Goal: Check status: Check status

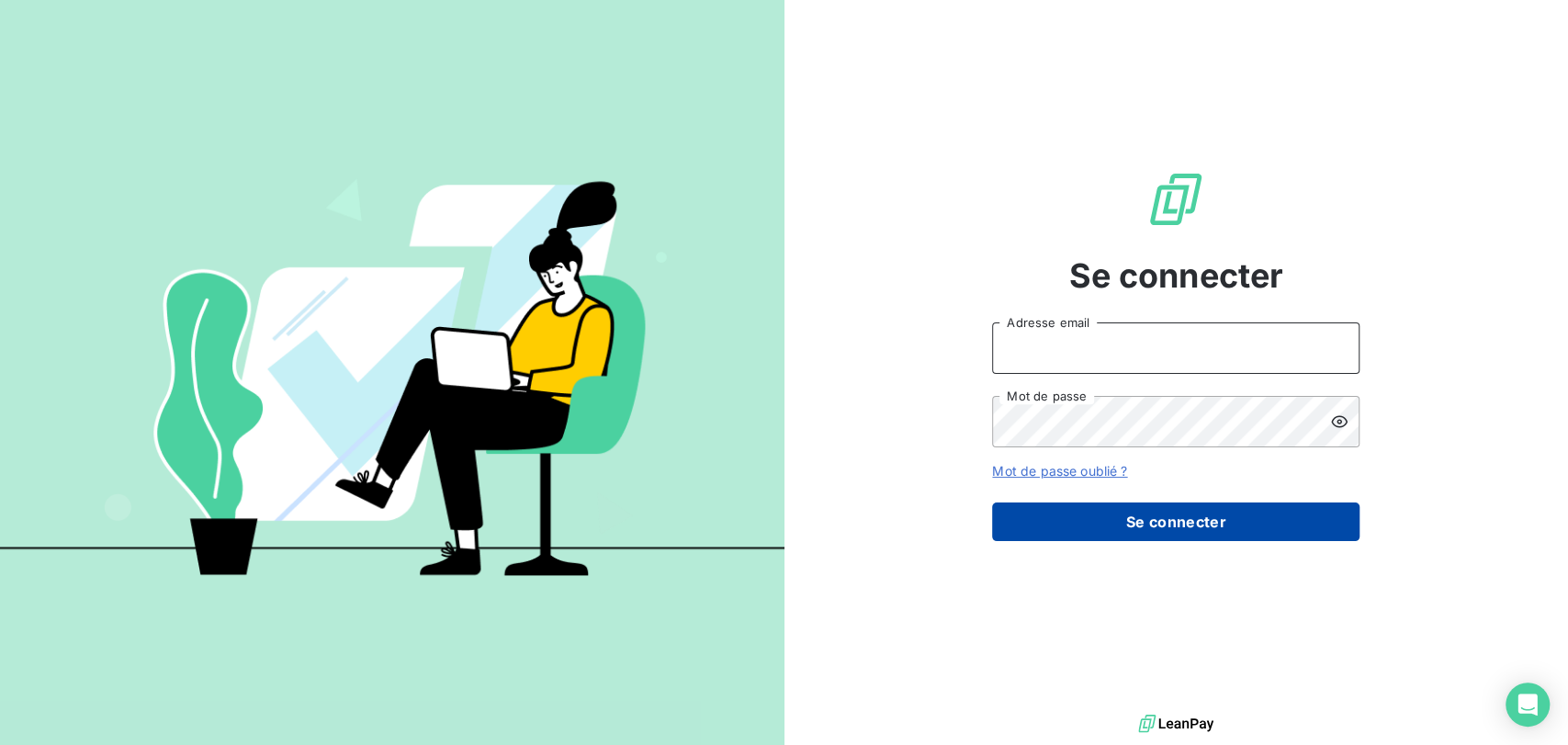
type input "[EMAIL_ADDRESS][DOMAIN_NAME]"
click at [1138, 522] on button "Se connecter" at bounding box center [1175, 522] width 367 height 39
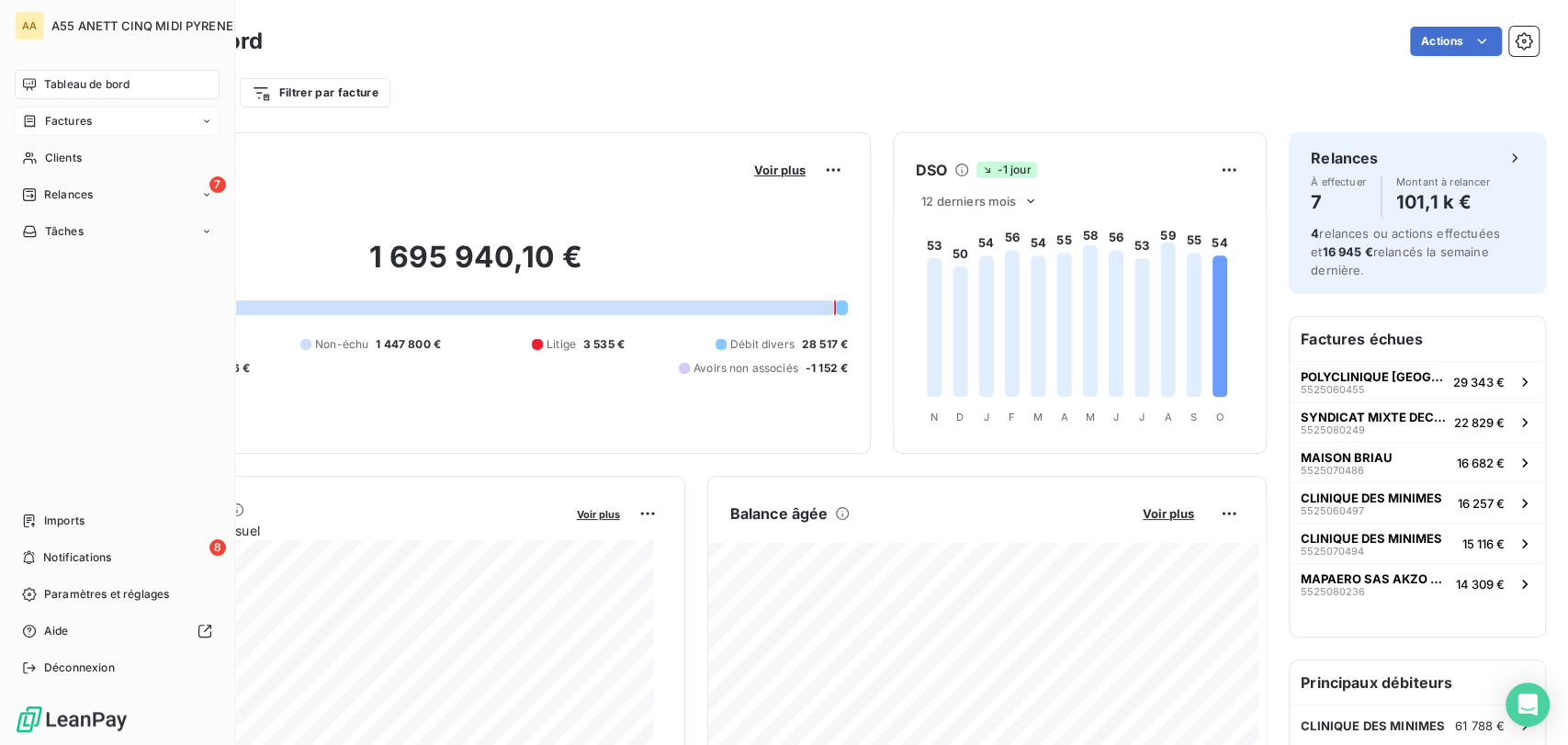
click at [33, 121] on icon at bounding box center [29, 121] width 15 height 14
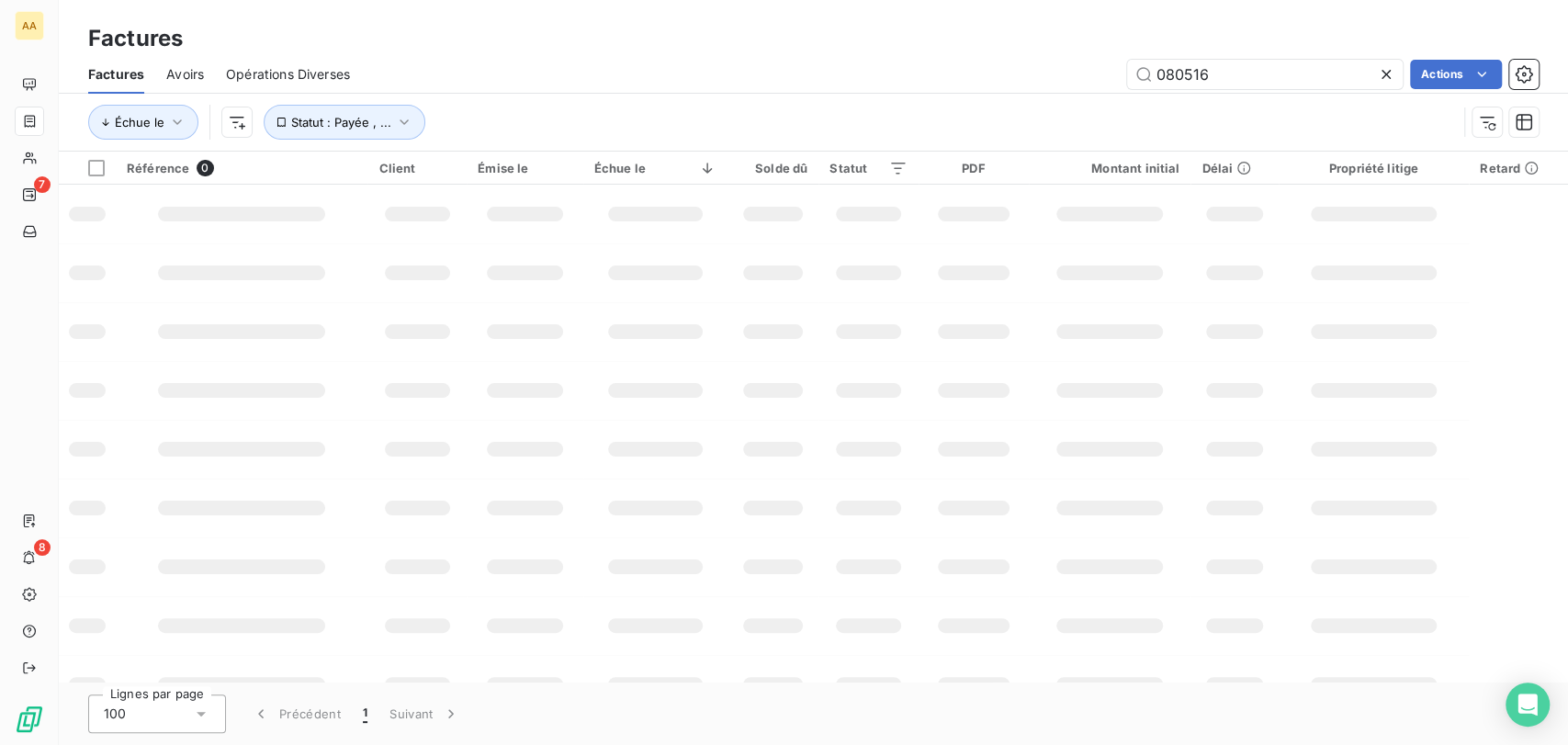
drag, startPoint x: 1230, startPoint y: 76, endPoint x: 788, endPoint y: 89, distance: 442.2
click at [835, 89] on div "Factures Avoirs Opérations Diverses 080516 Actions" at bounding box center [813, 74] width 1509 height 39
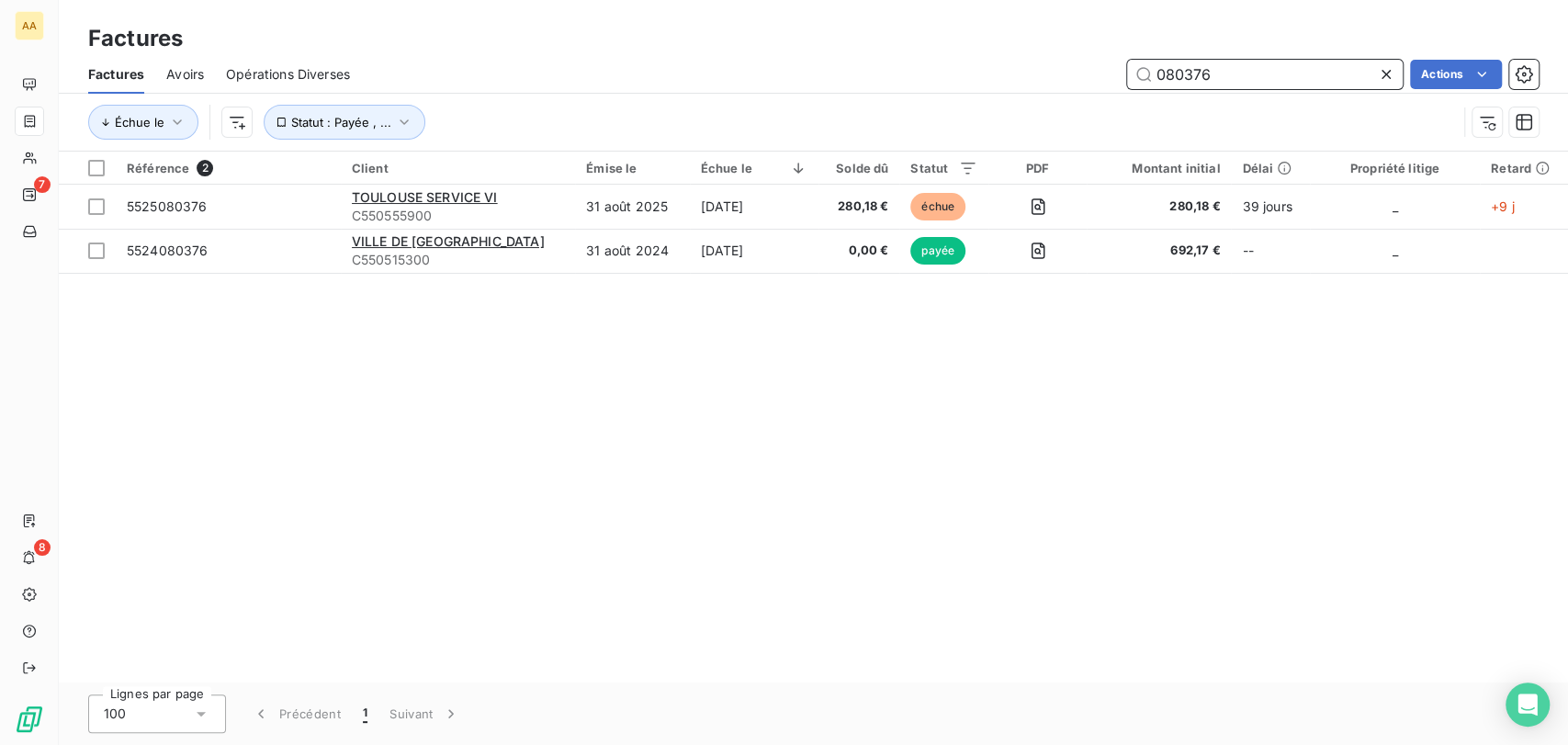
click at [1235, 75] on input "080376" at bounding box center [1264, 74] width 276 height 29
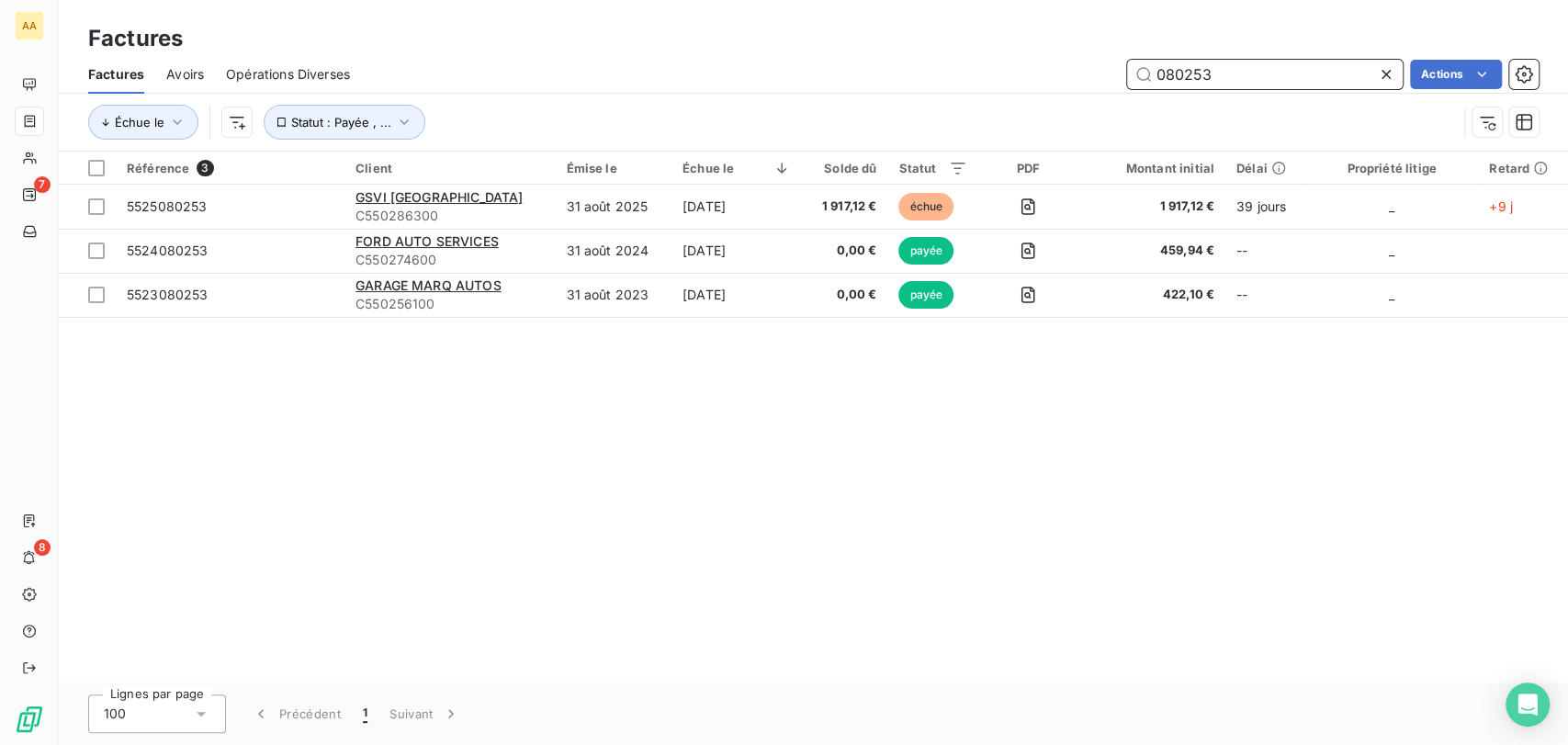
click at [1234, 81] on input "080253" at bounding box center [1264, 74] width 276 height 29
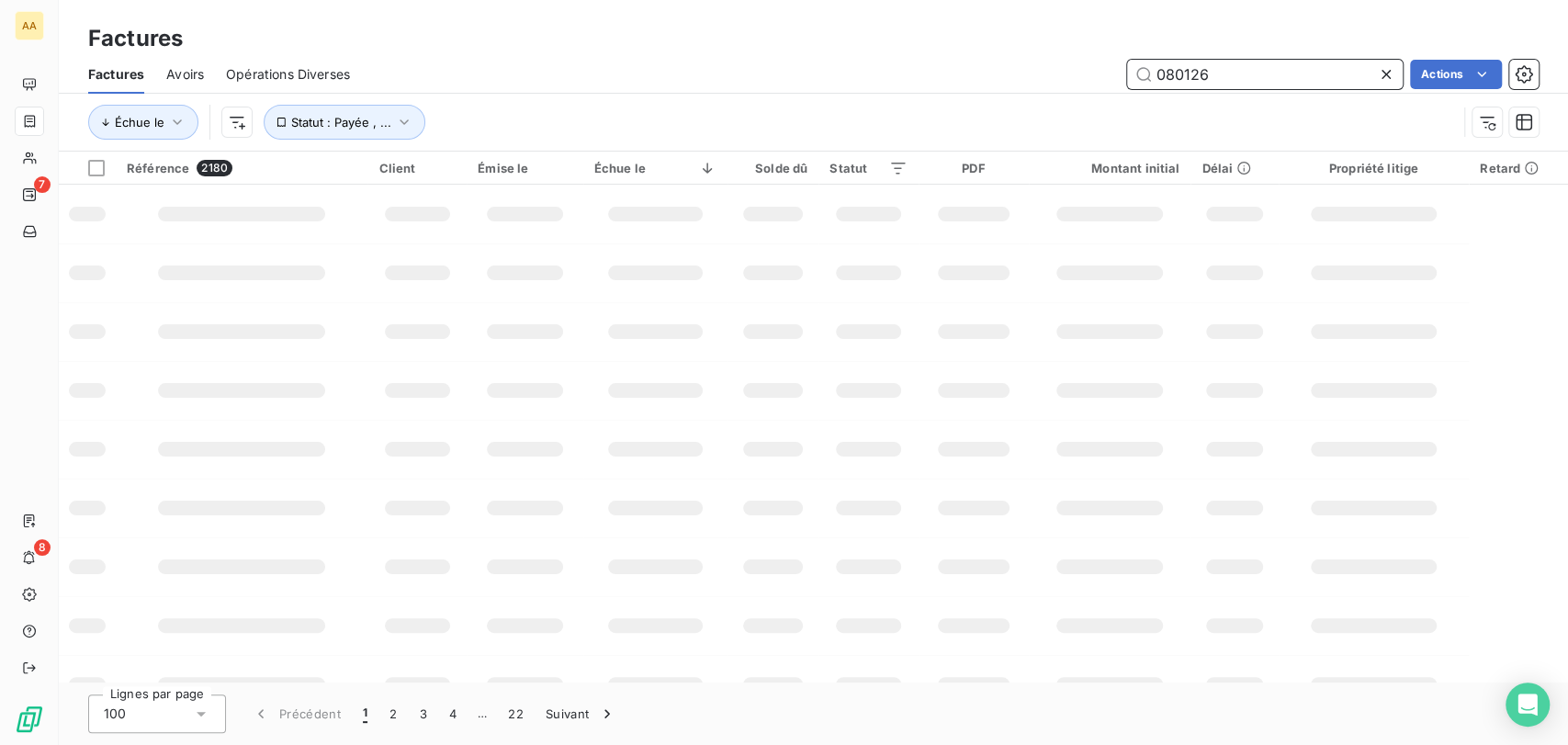
type input "080126"
click at [1111, 221] on td at bounding box center [1110, 214] width 162 height 59
click at [1240, 84] on input "080126" at bounding box center [1264, 74] width 276 height 29
click at [834, 53] on div "Factures" at bounding box center [813, 38] width 1509 height 33
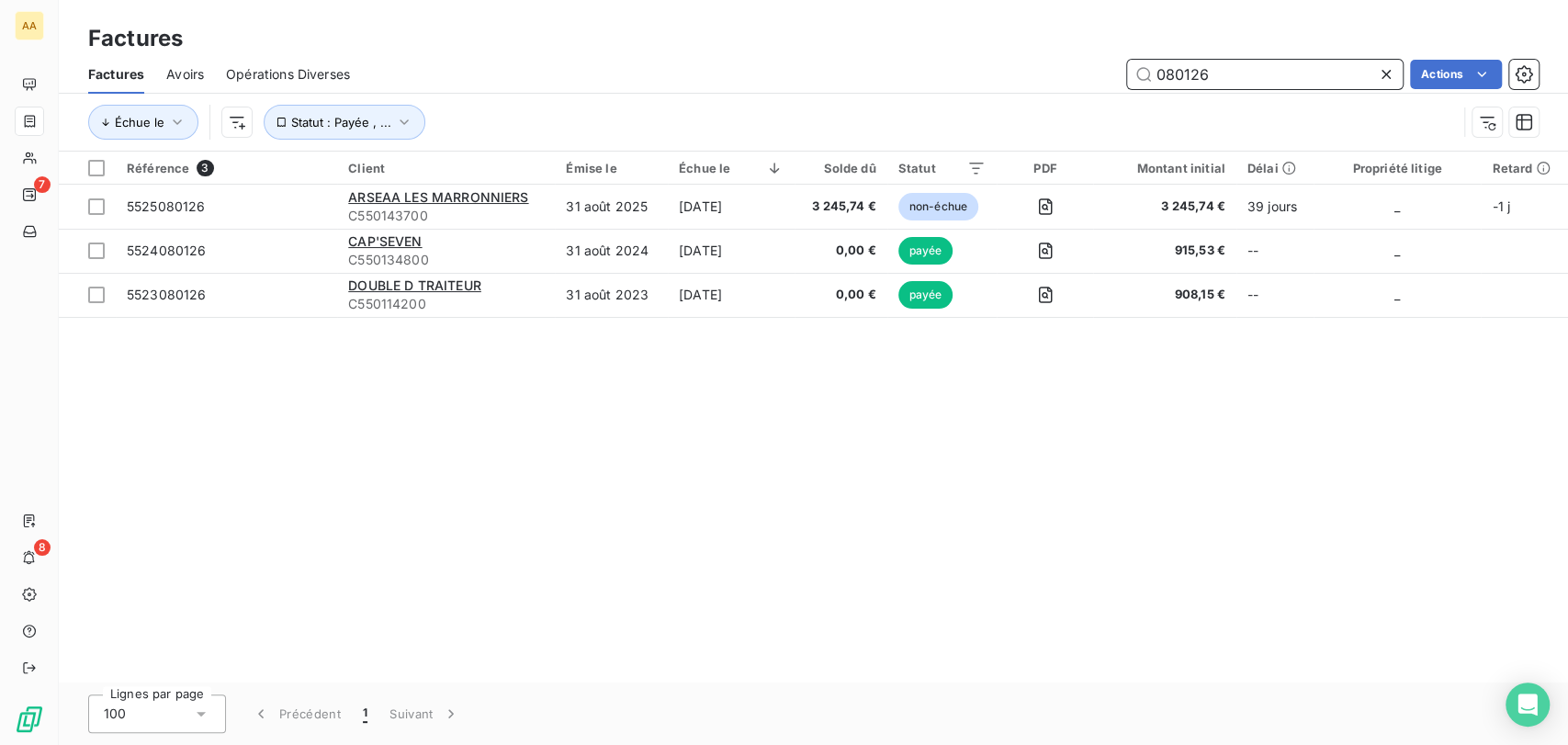
click at [1352, 68] on input "080126" at bounding box center [1264, 74] width 276 height 29
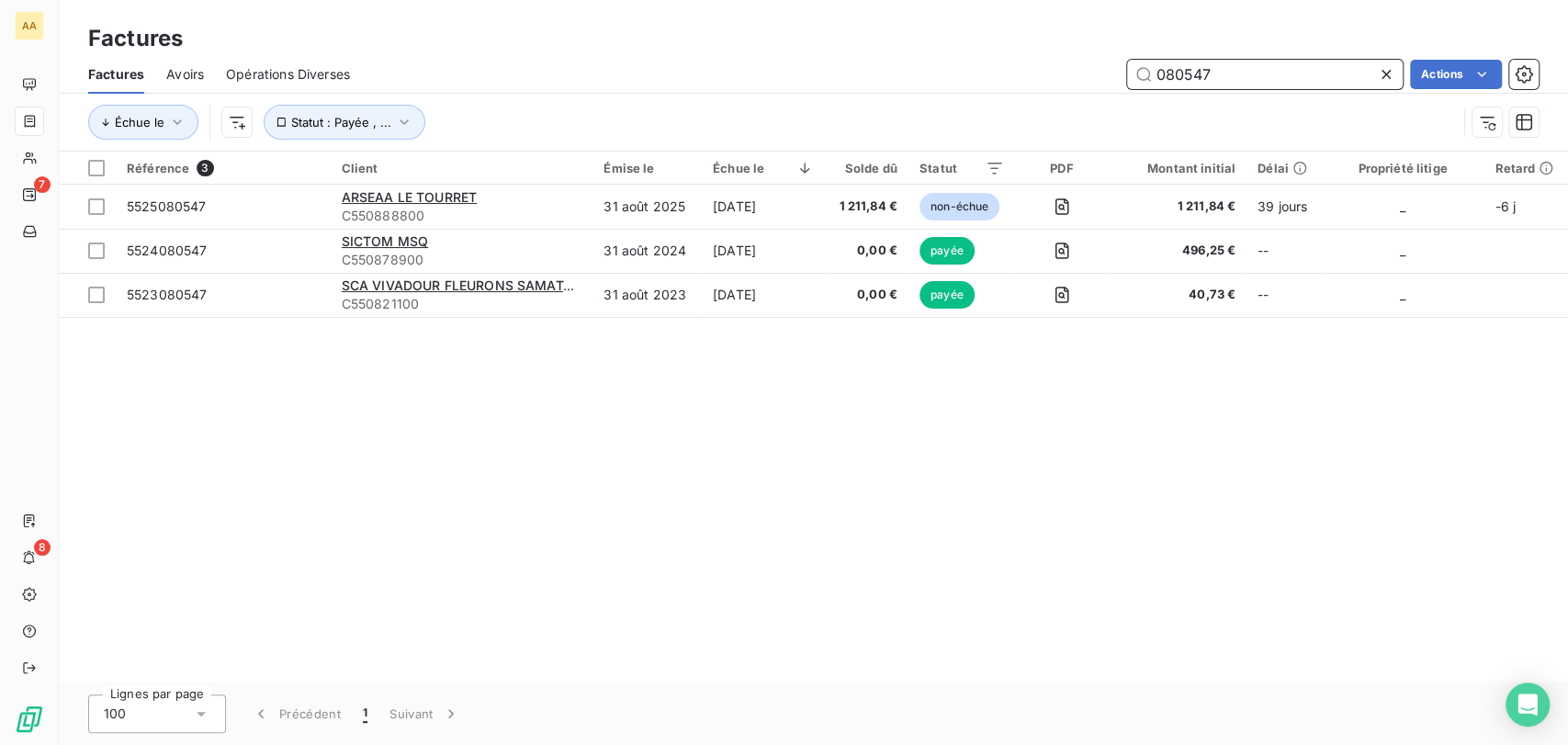
click at [1258, 85] on input "080547" at bounding box center [1264, 74] width 276 height 29
type input "8209"
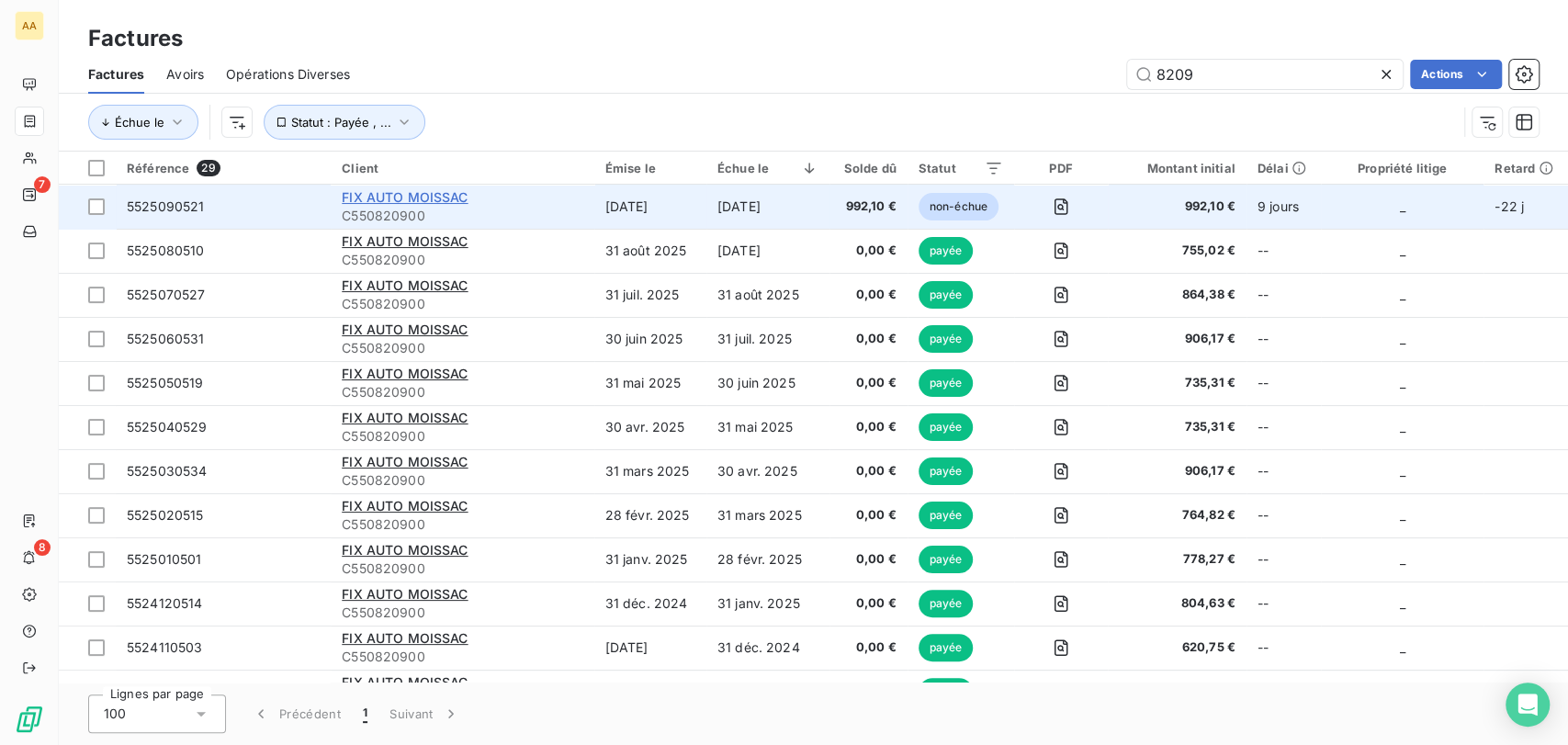
click at [434, 203] on span "FIX AUTO MOISSAC" at bounding box center [404, 196] width 126 height 15
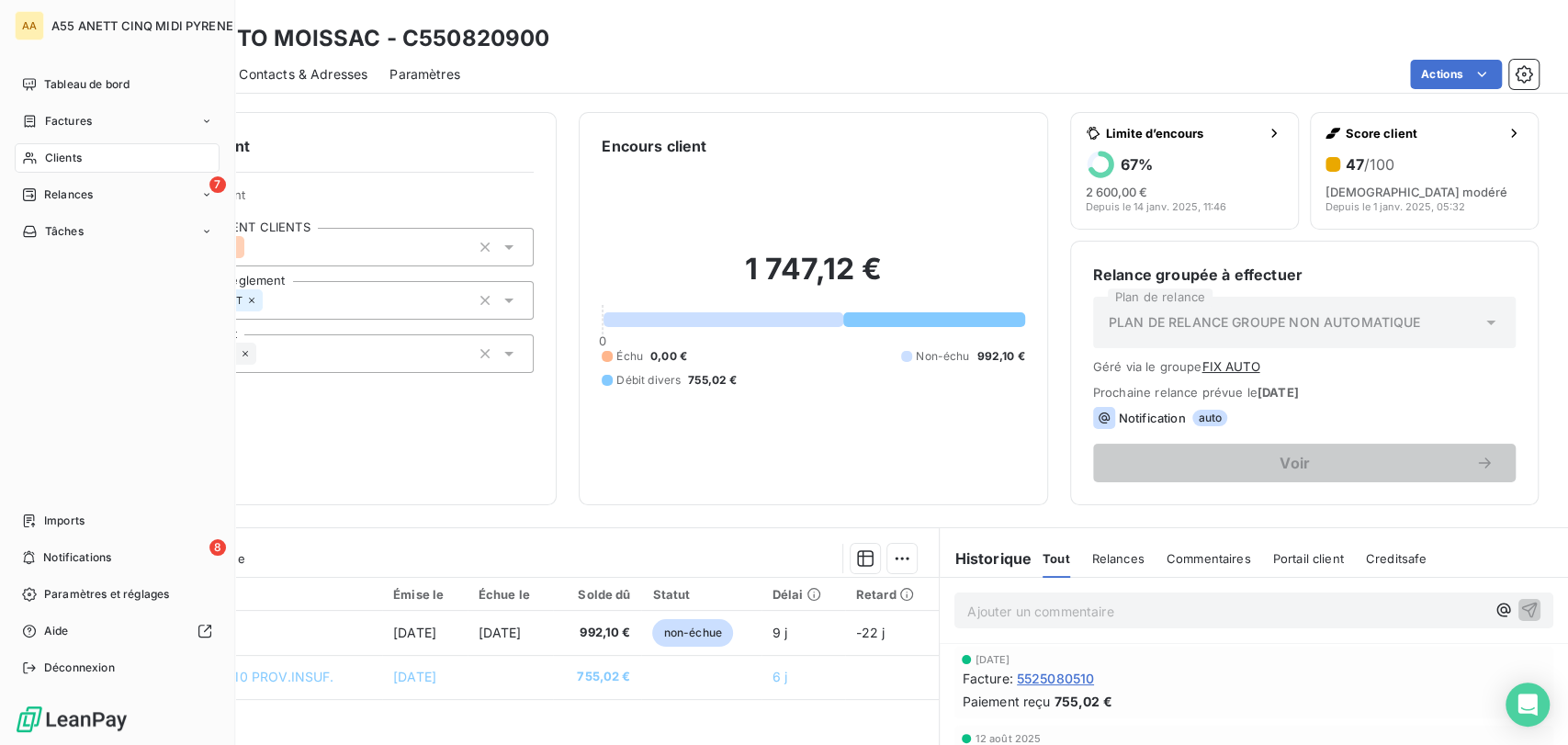
click at [45, 159] on span "Clients" at bounding box center [63, 158] width 37 height 16
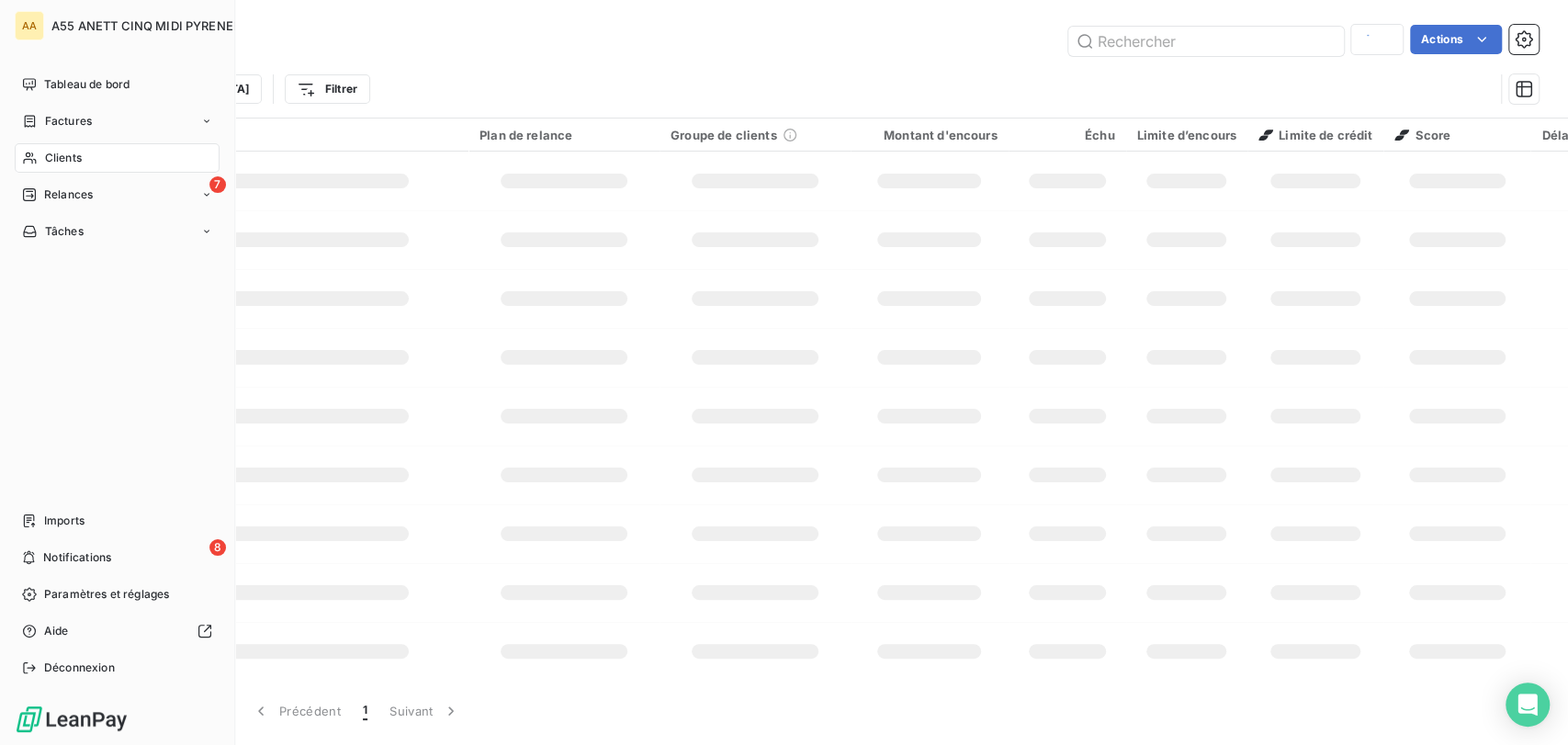
type input "2808"
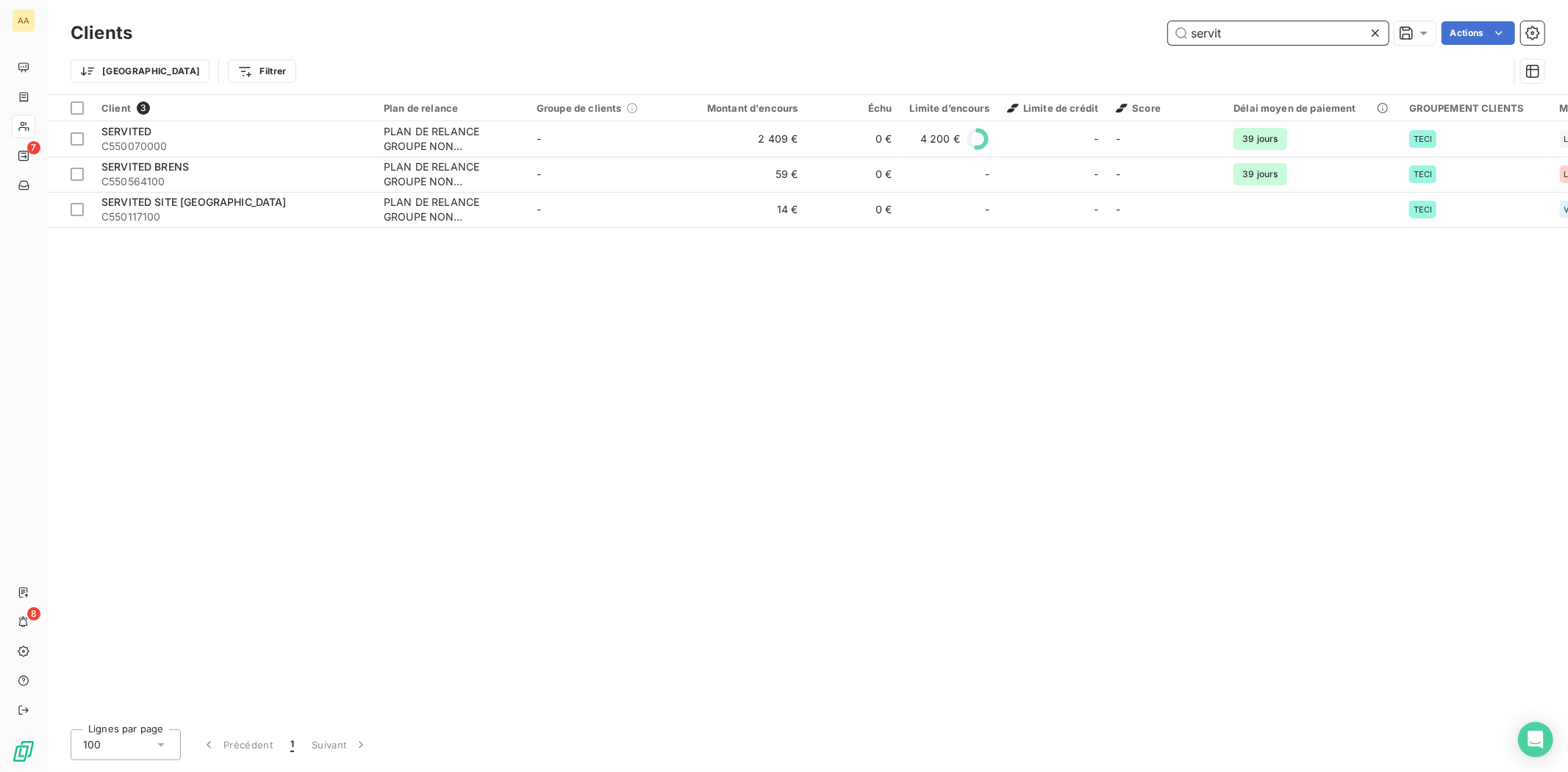
drag, startPoint x: 1280, startPoint y: 35, endPoint x: 987, endPoint y: 43, distance: 293.1
click at [1018, 43] on div "servit Actions" at bounding box center [847, 33] width 1394 height 24
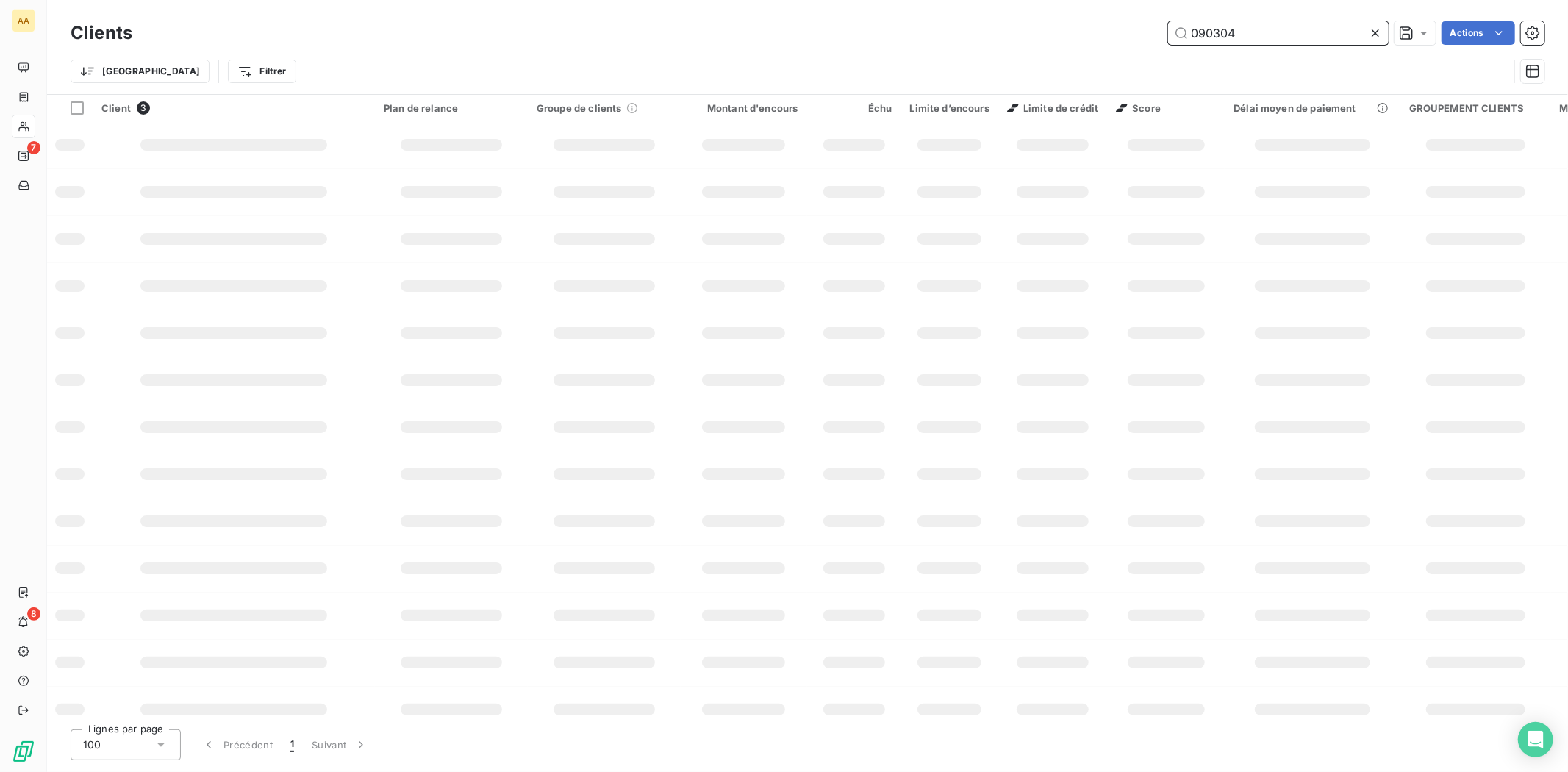
type input "090304"
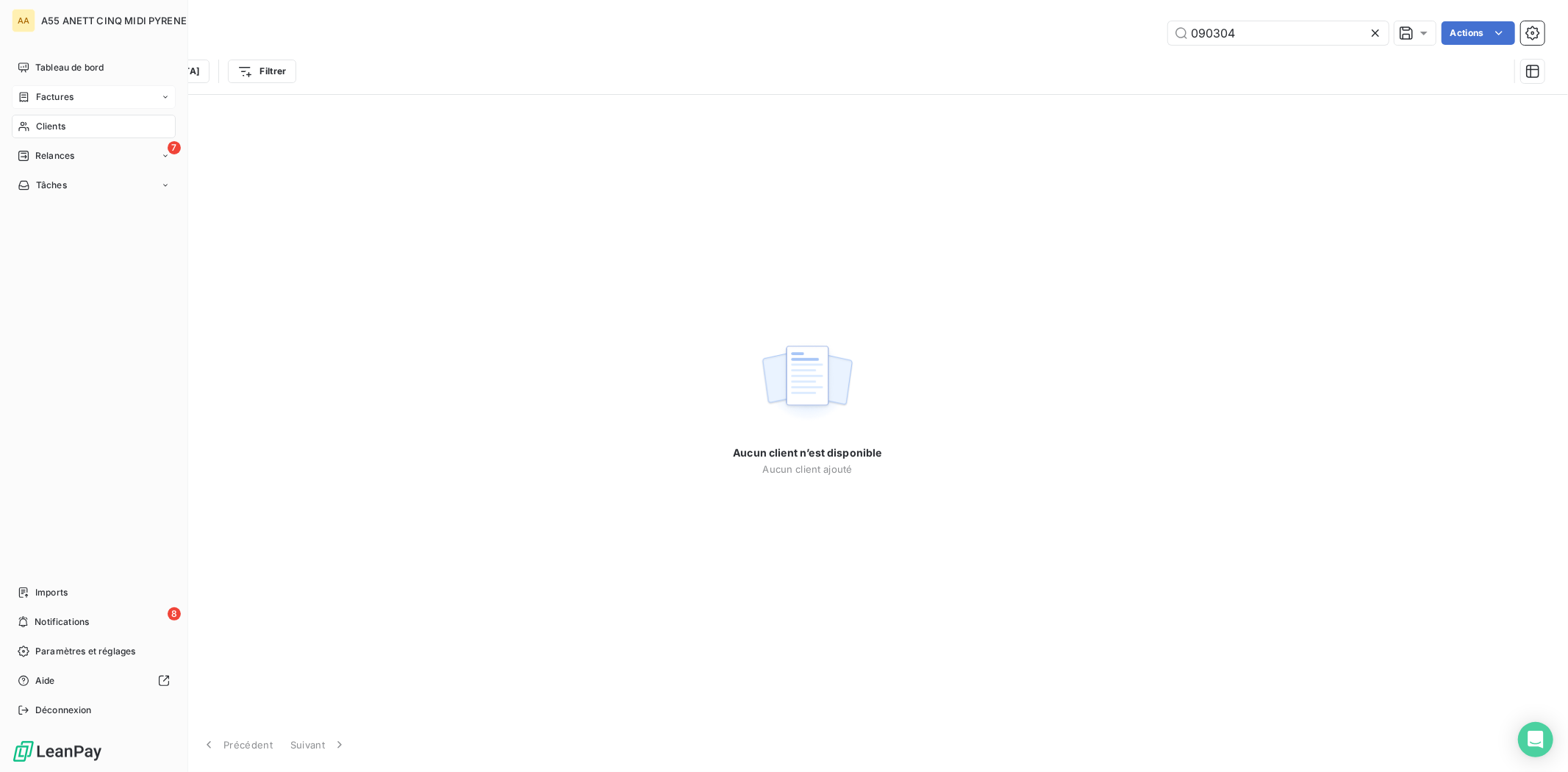
click at [25, 97] on icon at bounding box center [24, 96] width 9 height 10
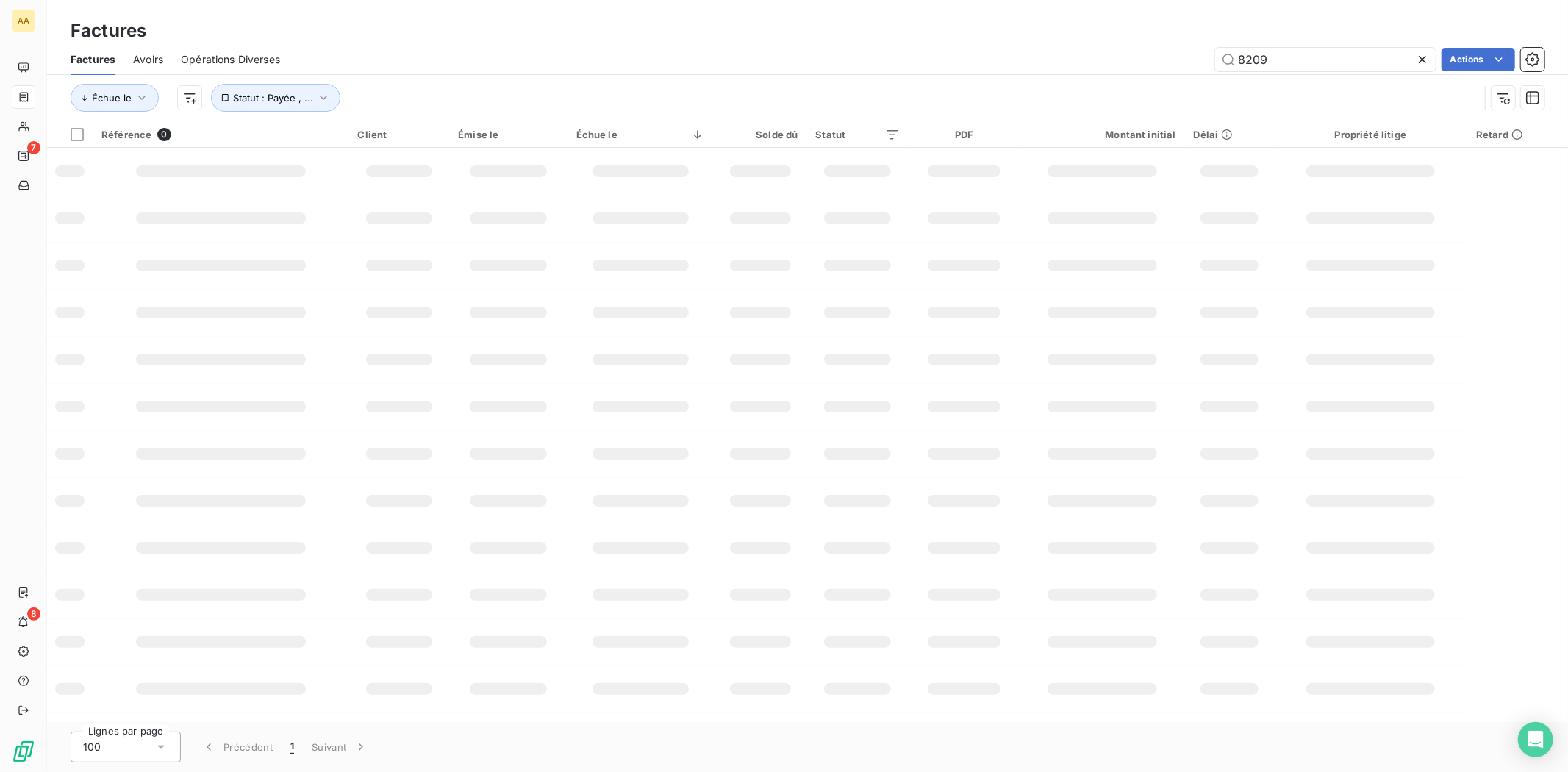
drag, startPoint x: 1287, startPoint y: 55, endPoint x: 1143, endPoint y: 61, distance: 144.1
click at [1143, 61] on div "8209 Actions" at bounding box center [921, 59] width 1246 height 24
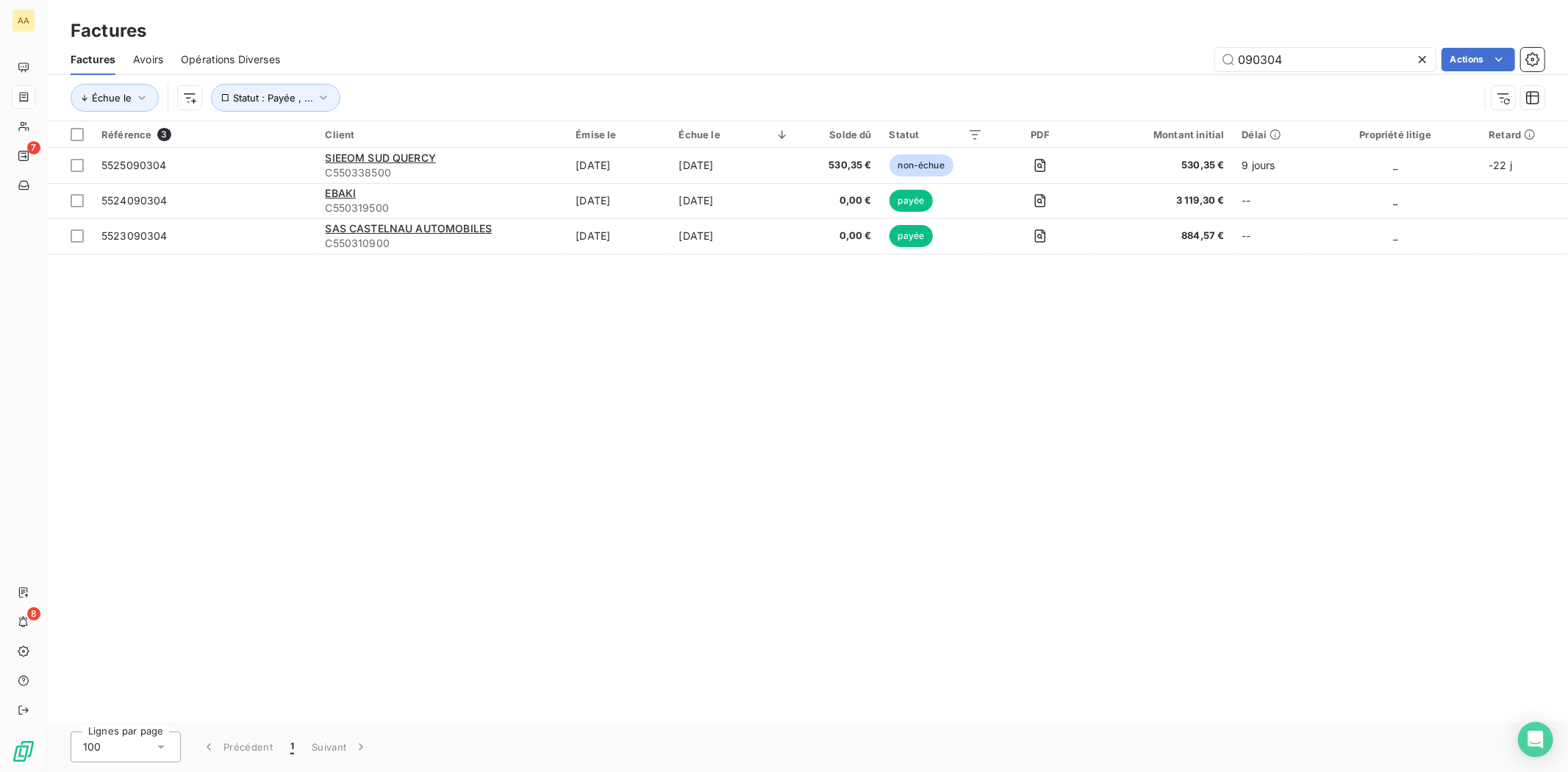
drag, startPoint x: 1332, startPoint y: 54, endPoint x: 1066, endPoint y: 70, distance: 266.5
click at [1078, 69] on div "090304 Actions" at bounding box center [921, 59] width 1246 height 24
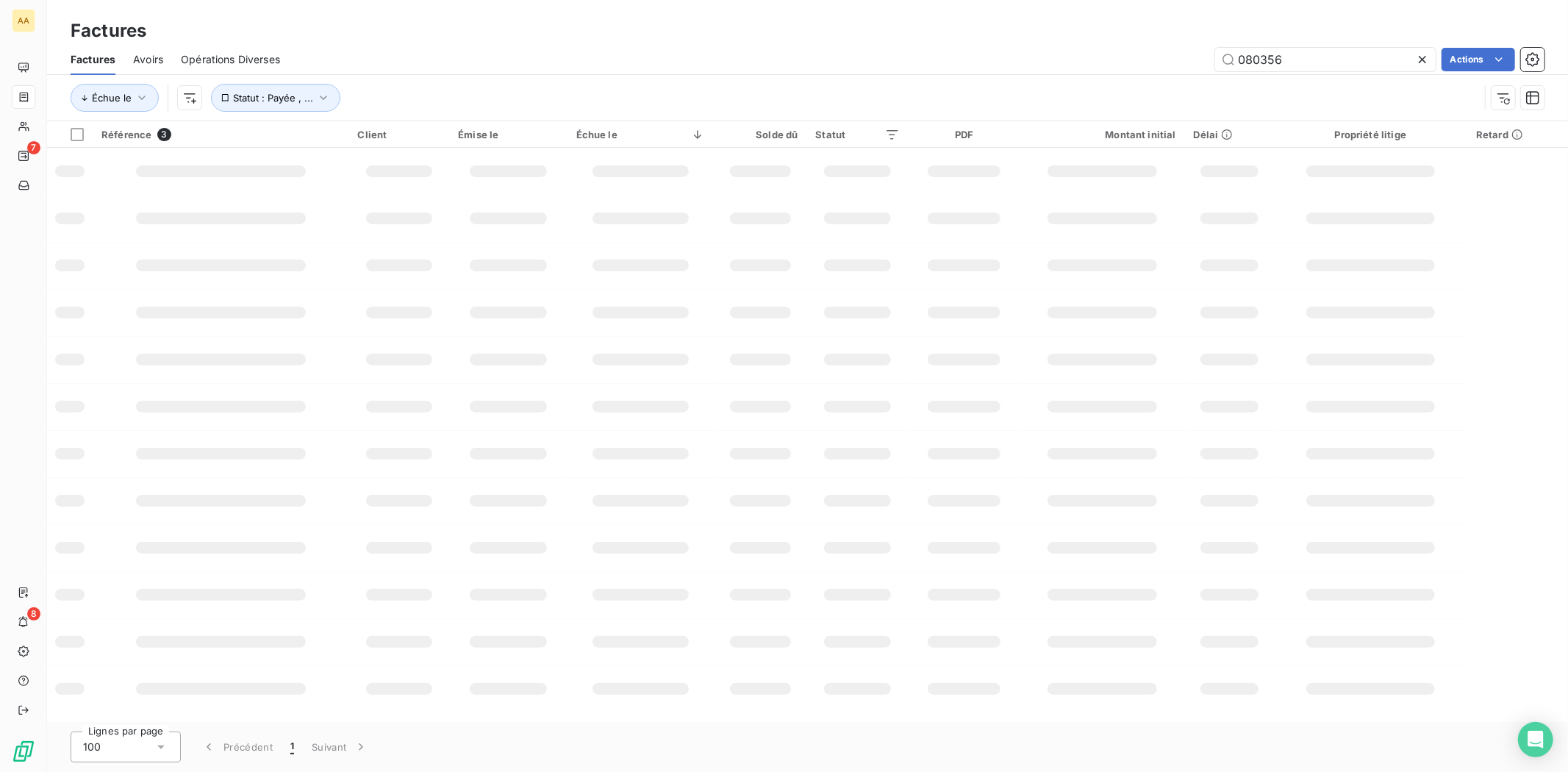
type input "080356"
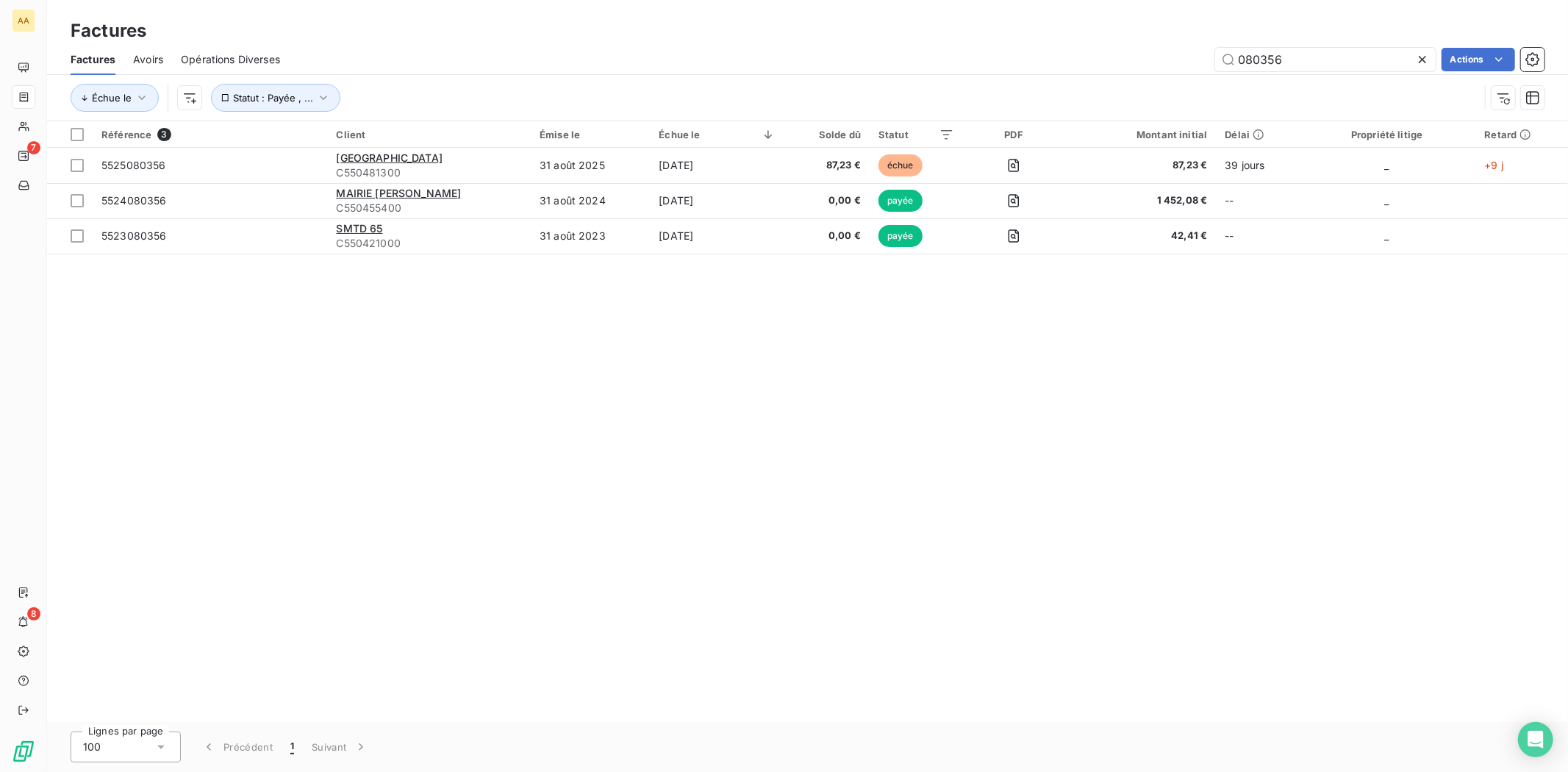
click at [717, 33] on div "Factures" at bounding box center [808, 30] width 1521 height 27
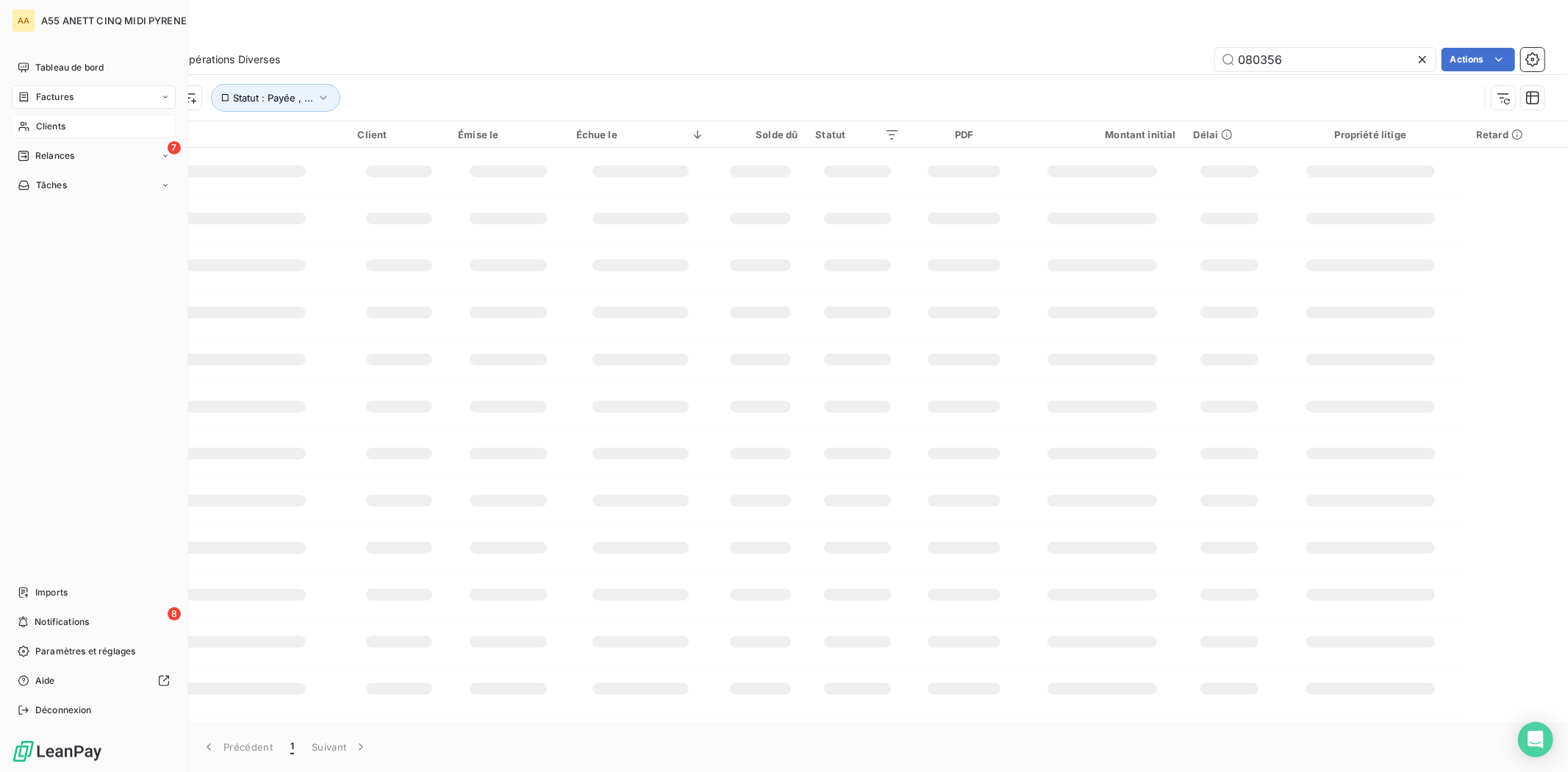
click at [30, 131] on icon at bounding box center [24, 126] width 12 height 11
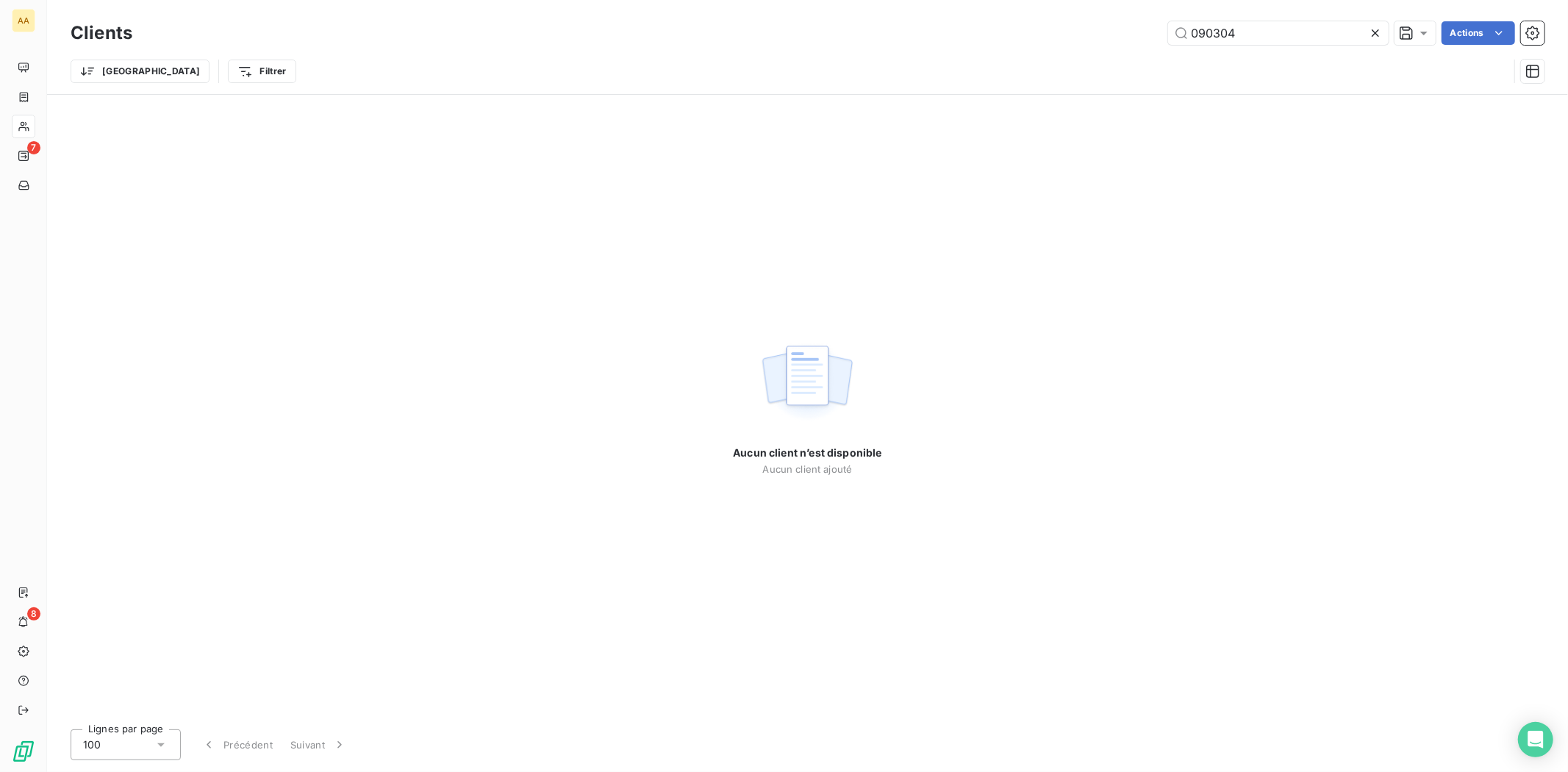
drag, startPoint x: 1302, startPoint y: 33, endPoint x: 889, endPoint y: 19, distance: 413.2
click at [889, 19] on div "Clients 090304 Actions" at bounding box center [808, 33] width 1474 height 31
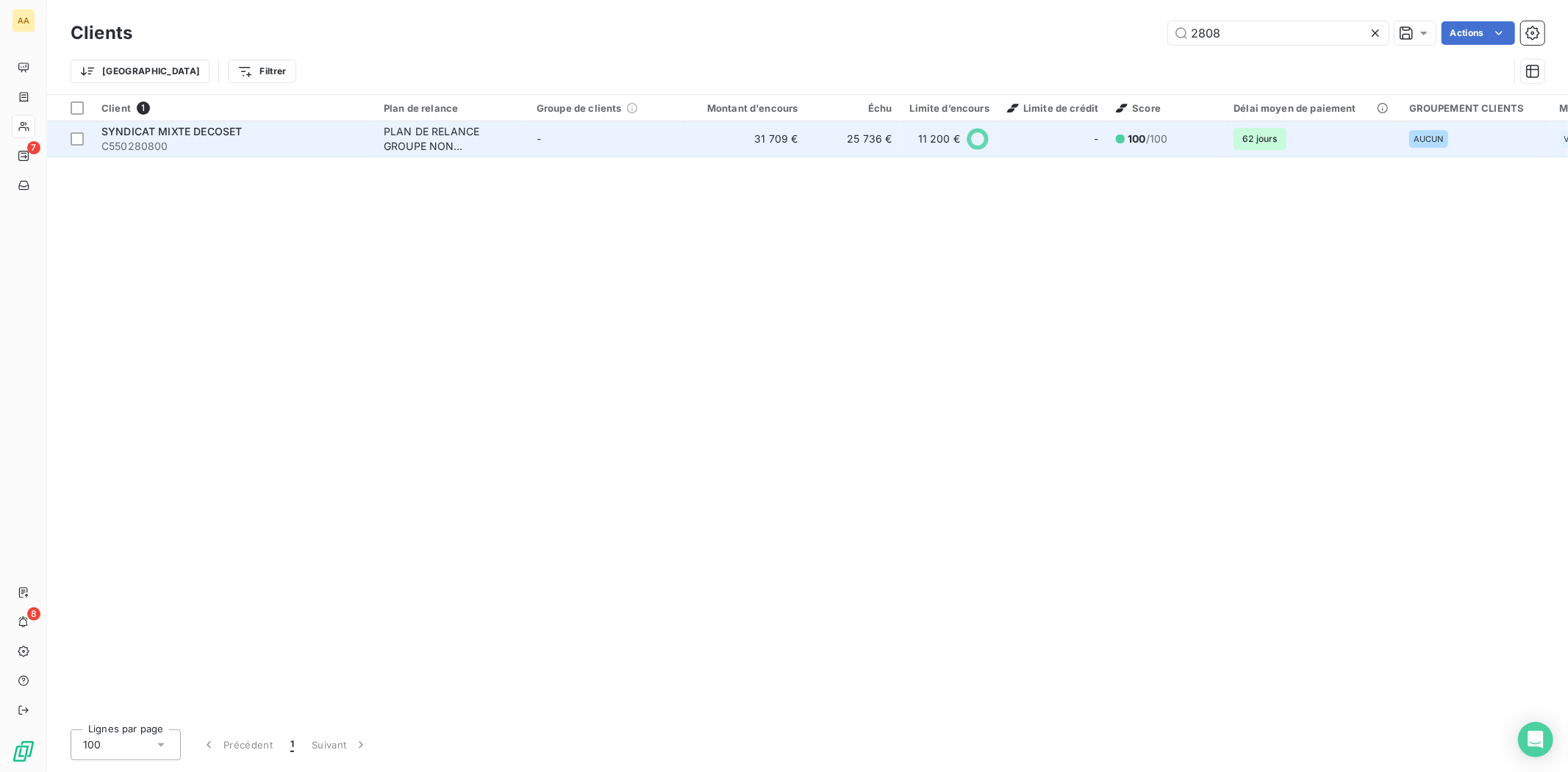
type input "2808"
click at [362, 133] on div "SYNDICAT MIXTE DECOSET" at bounding box center [234, 131] width 265 height 14
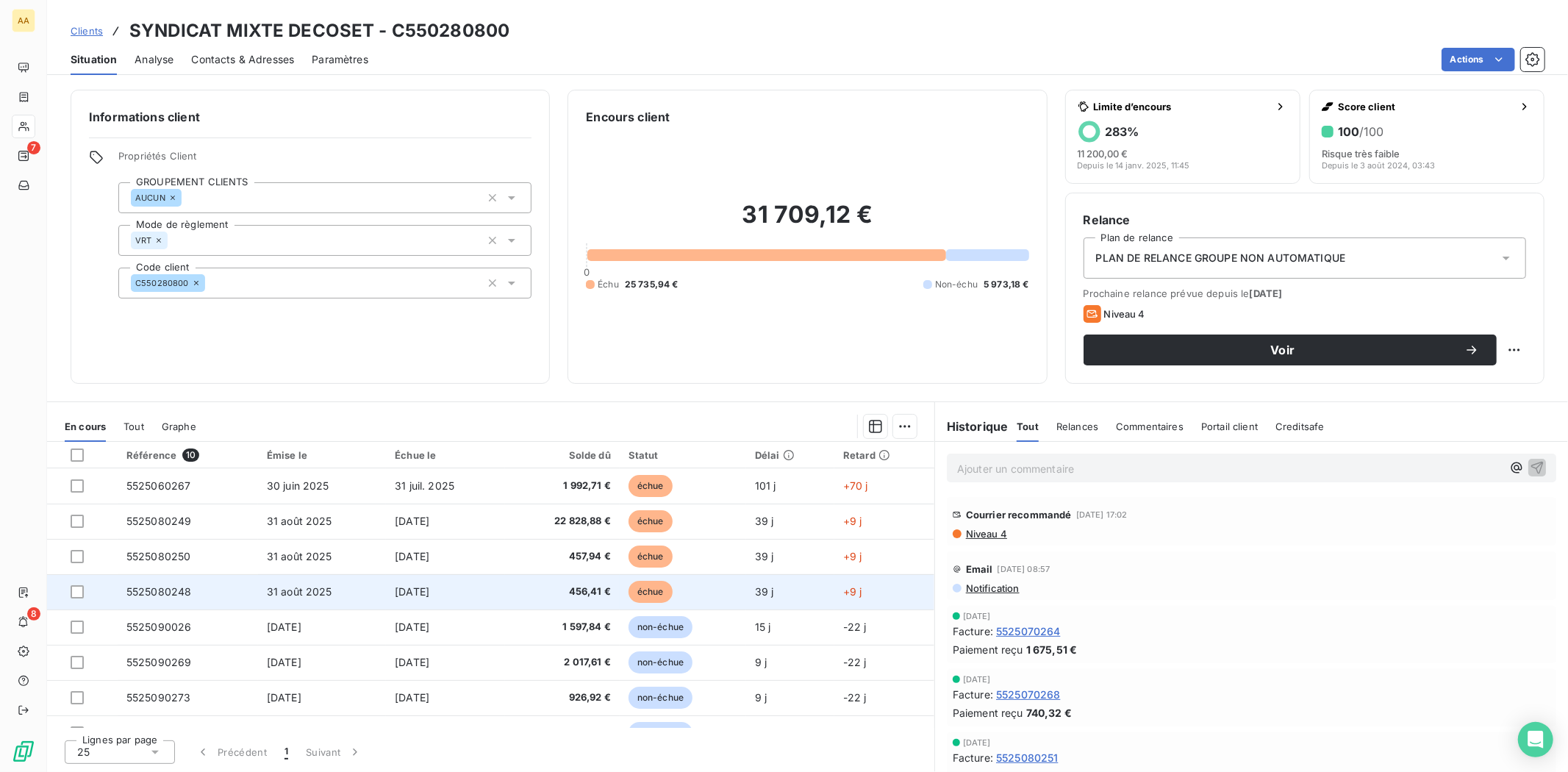
click at [272, 595] on span "31 août 2025" at bounding box center [300, 591] width 65 height 12
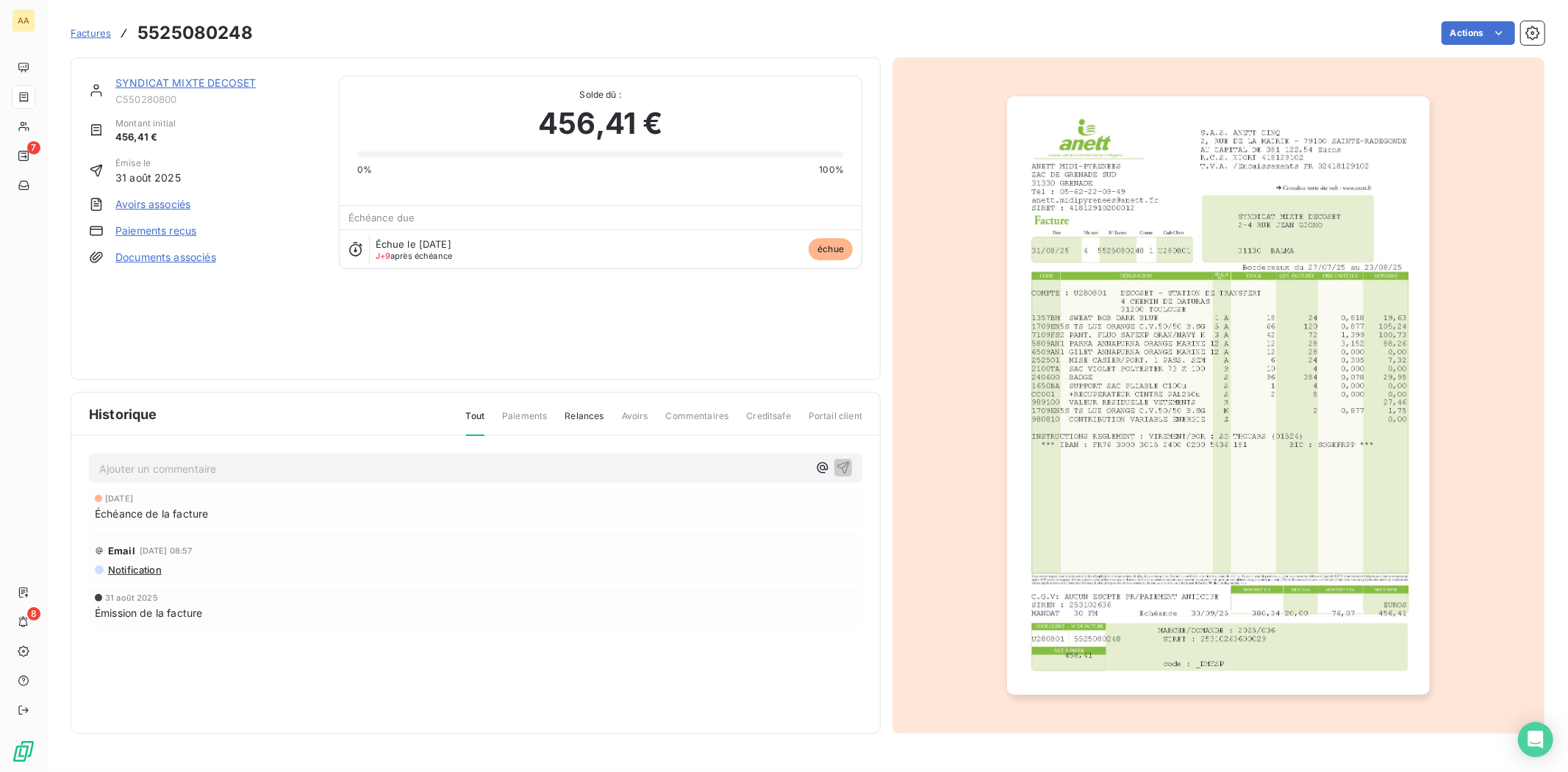
click at [1251, 317] on img "button" at bounding box center [1218, 395] width 423 height 598
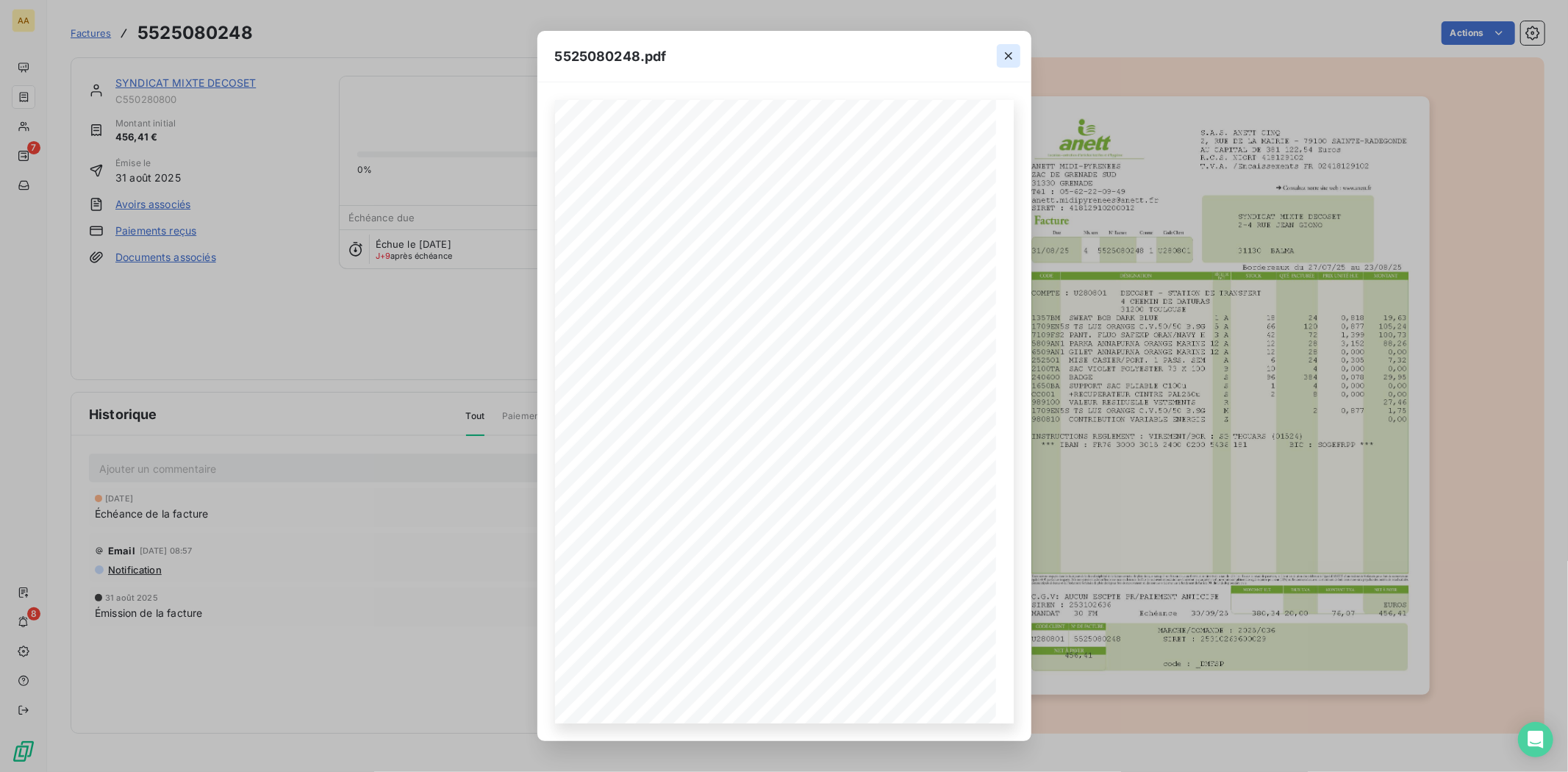
click at [1018, 49] on button "button" at bounding box center [1008, 55] width 24 height 24
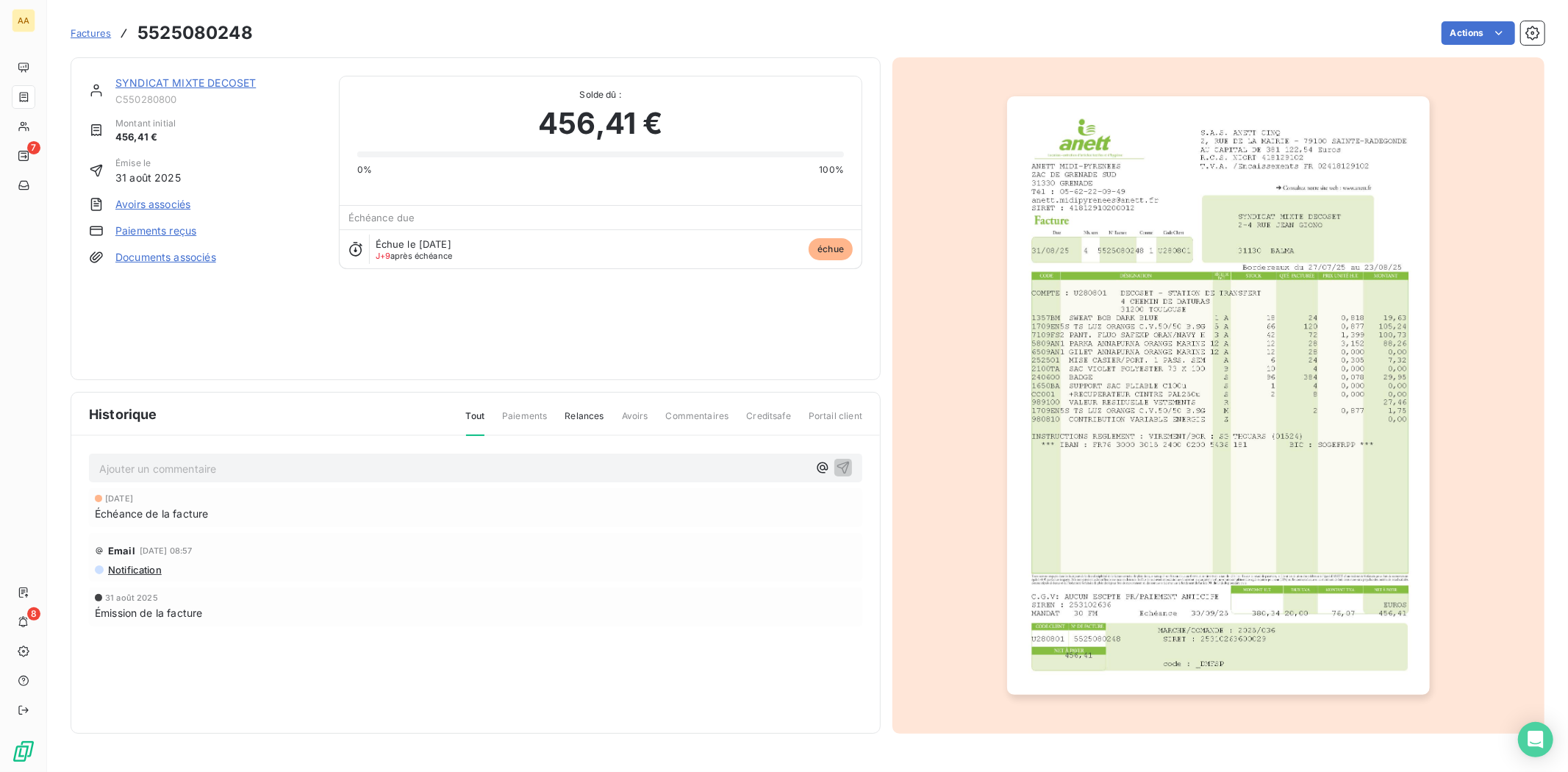
click at [179, 85] on link "SYNDICAT MIXTE DECOSET" at bounding box center [185, 83] width 140 height 12
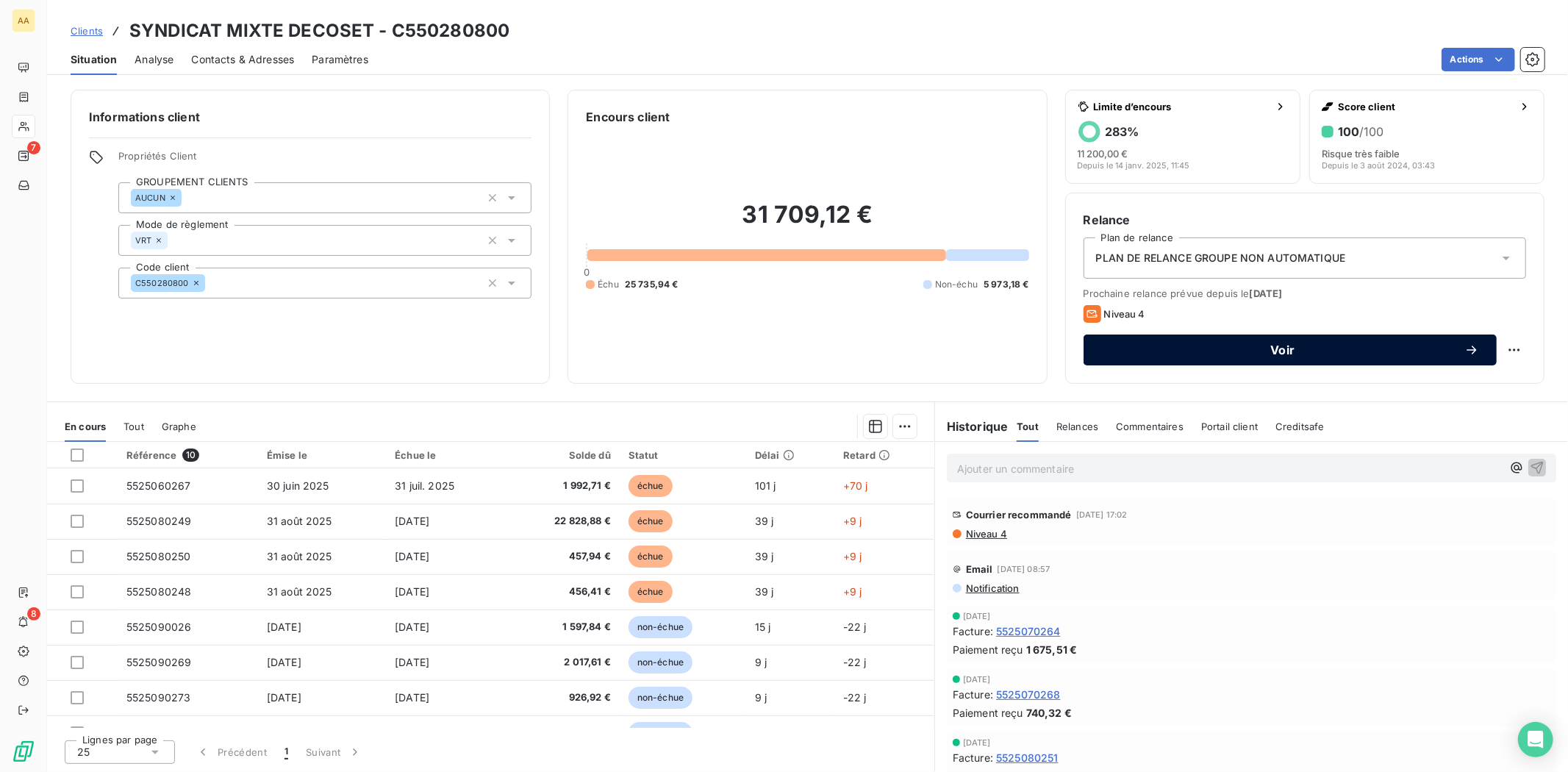
click at [1194, 354] on span "Voir" at bounding box center [1283, 349] width 363 height 11
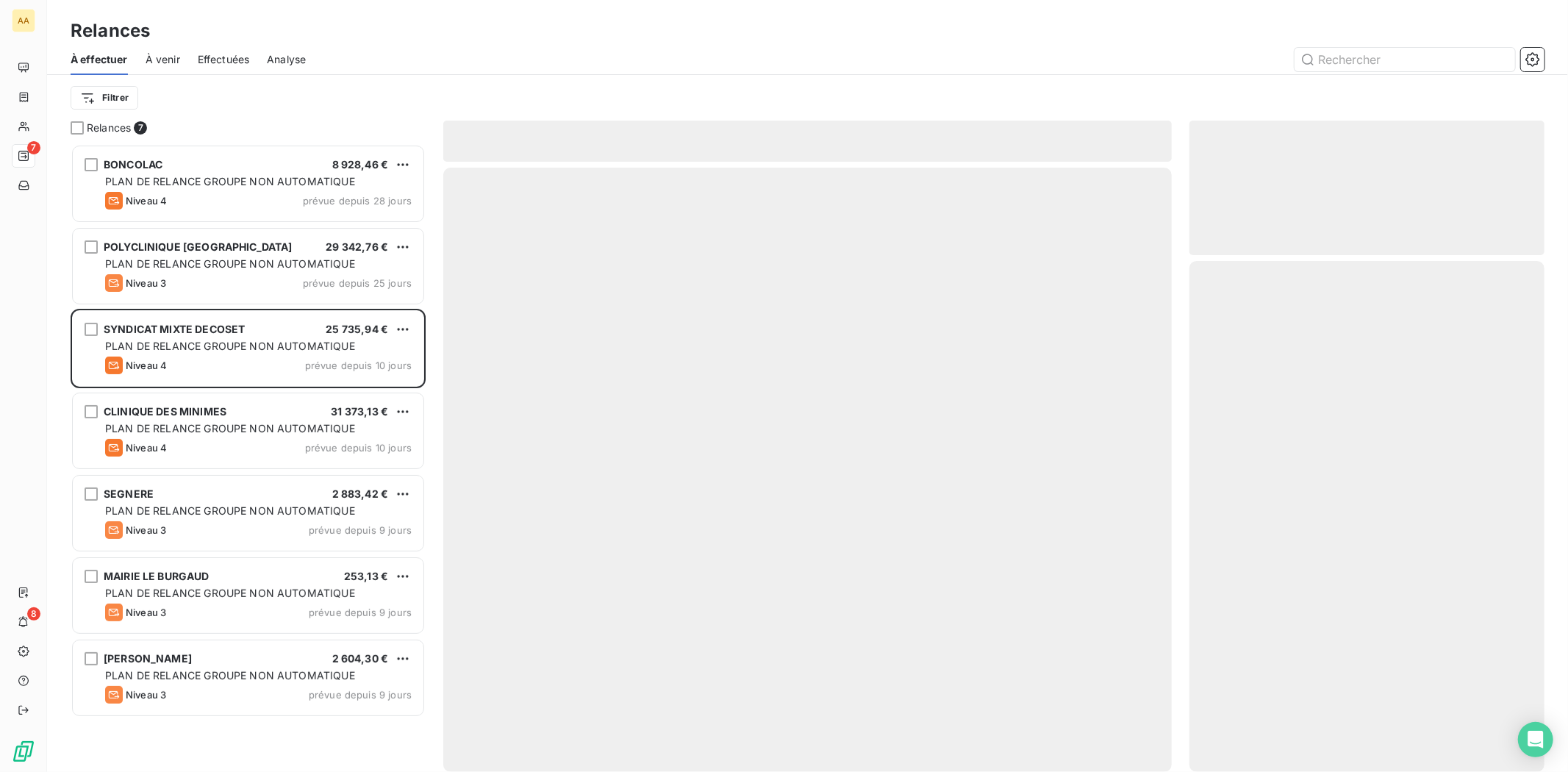
scroll to position [615, 342]
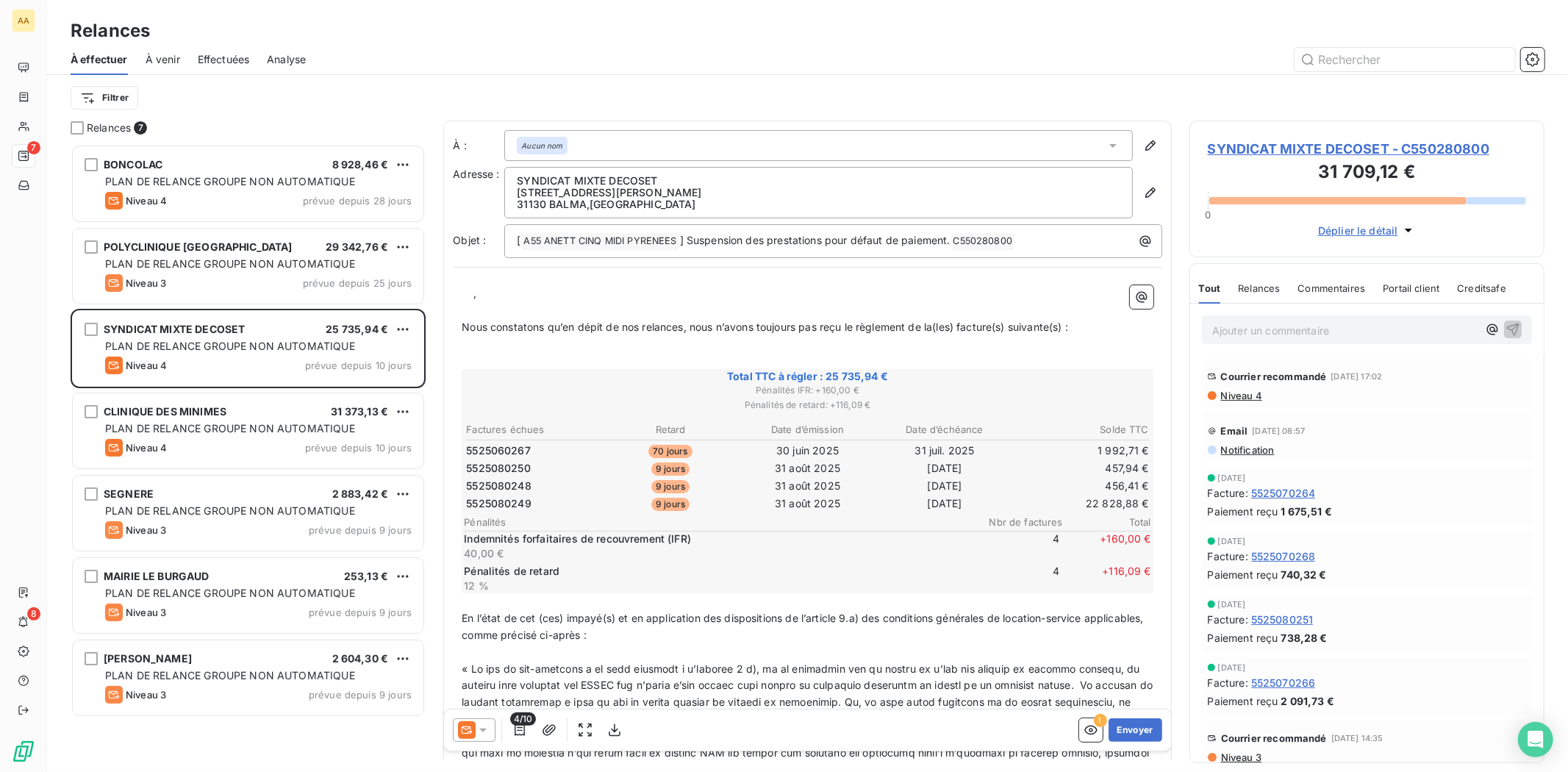
click at [1254, 200] on div at bounding box center [1496, 201] width 59 height 8
click at [1254, 225] on span "Déplier le détail" at bounding box center [1358, 230] width 80 height 15
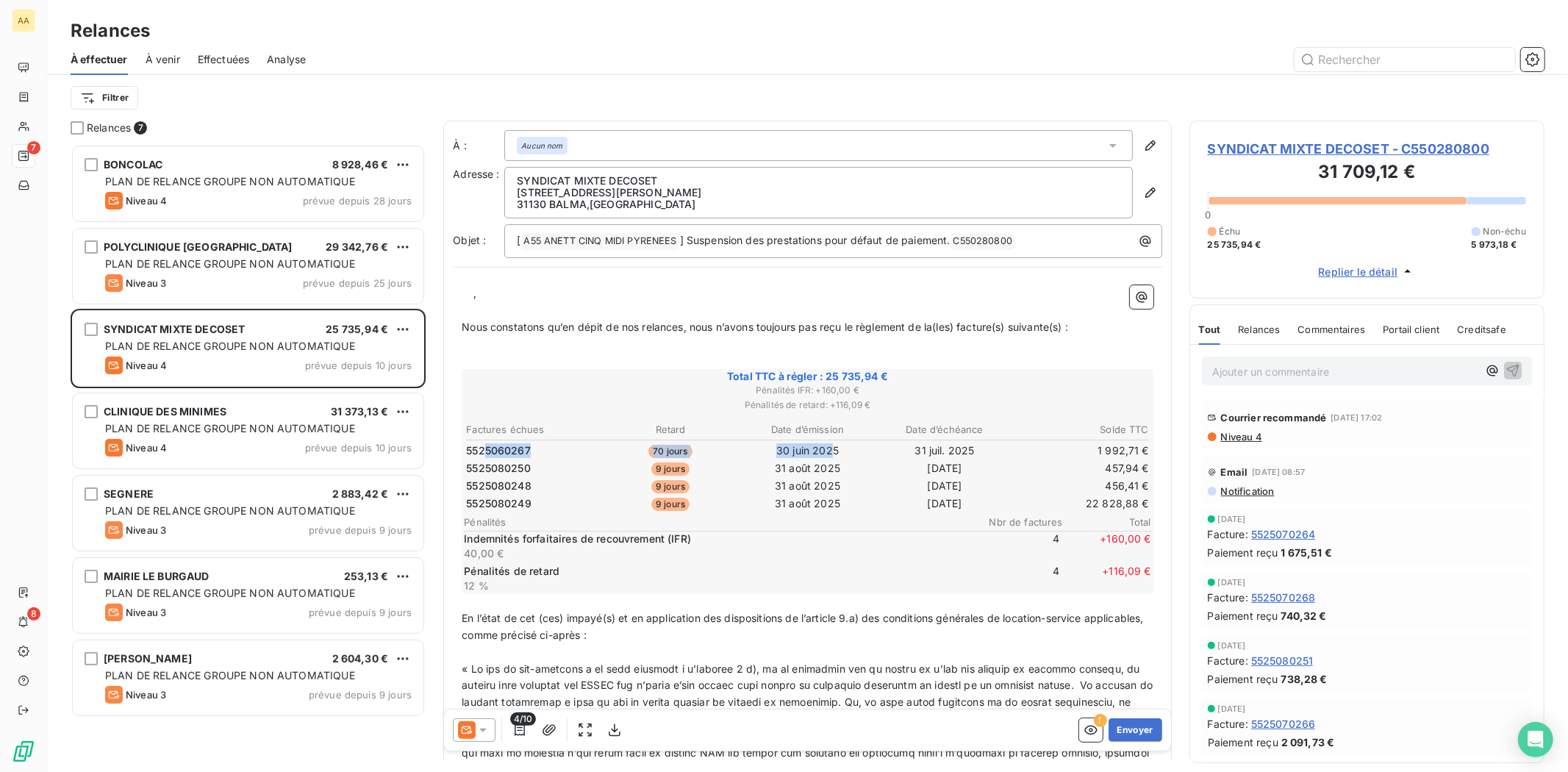
drag, startPoint x: 486, startPoint y: 449, endPoint x: 828, endPoint y: 444, distance: 342.0
click at [828, 444] on tr "5525060267 70 jours 30 juin 2025 31 juil. 2025 1 992,71 €" at bounding box center [808, 450] width 685 height 16
click at [493, 462] on tbody "5525060267 70 jours 30 juin 2025 31 juil. 2025 1 992,71 € 5525080250 9 jours 31…" at bounding box center [808, 475] width 685 height 73
drag, startPoint x: 495, startPoint y: 466, endPoint x: 543, endPoint y: 493, distance: 55.1
click at [531, 497] on tbody "5525060267 70 jours 30 juin 2025 31 juil. 2025 1 992,71 € 5525080250 9 jours 31…" at bounding box center [808, 475] width 685 height 73
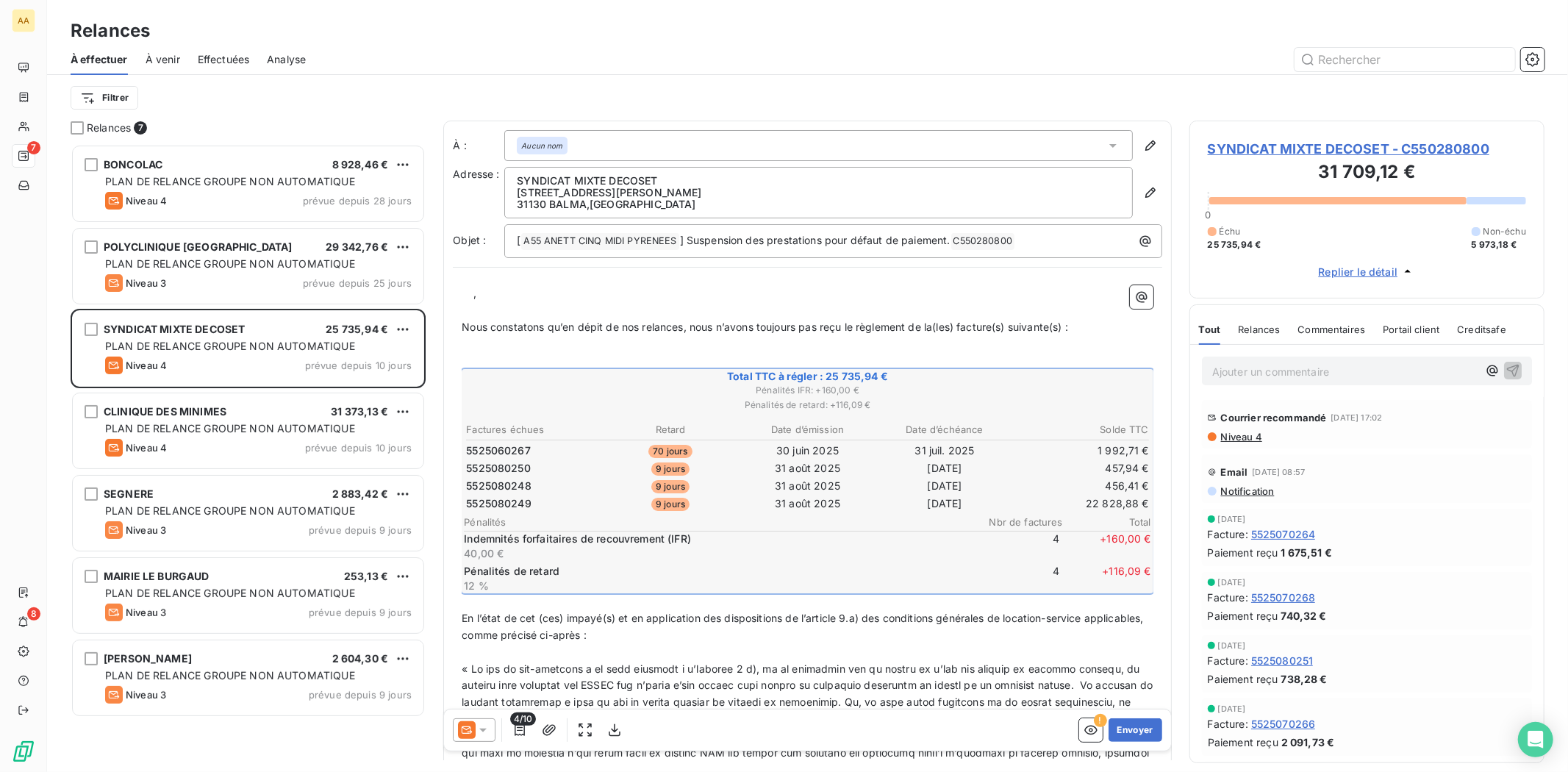
click at [537, 499] on td "5525080249" at bounding box center [533, 503] width 136 height 16
click at [512, 483] on span "5525080248" at bounding box center [499, 485] width 65 height 14
drag, startPoint x: 1096, startPoint y: 501, endPoint x: 998, endPoint y: 507, distance: 98.2
click at [998, 507] on tr "5525080249 9 jours 31 août 2025 [DATE] 22 828,88 €" at bounding box center [808, 503] width 685 height 16
click at [943, 503] on td "[DATE]" at bounding box center [944, 503] width 136 height 16
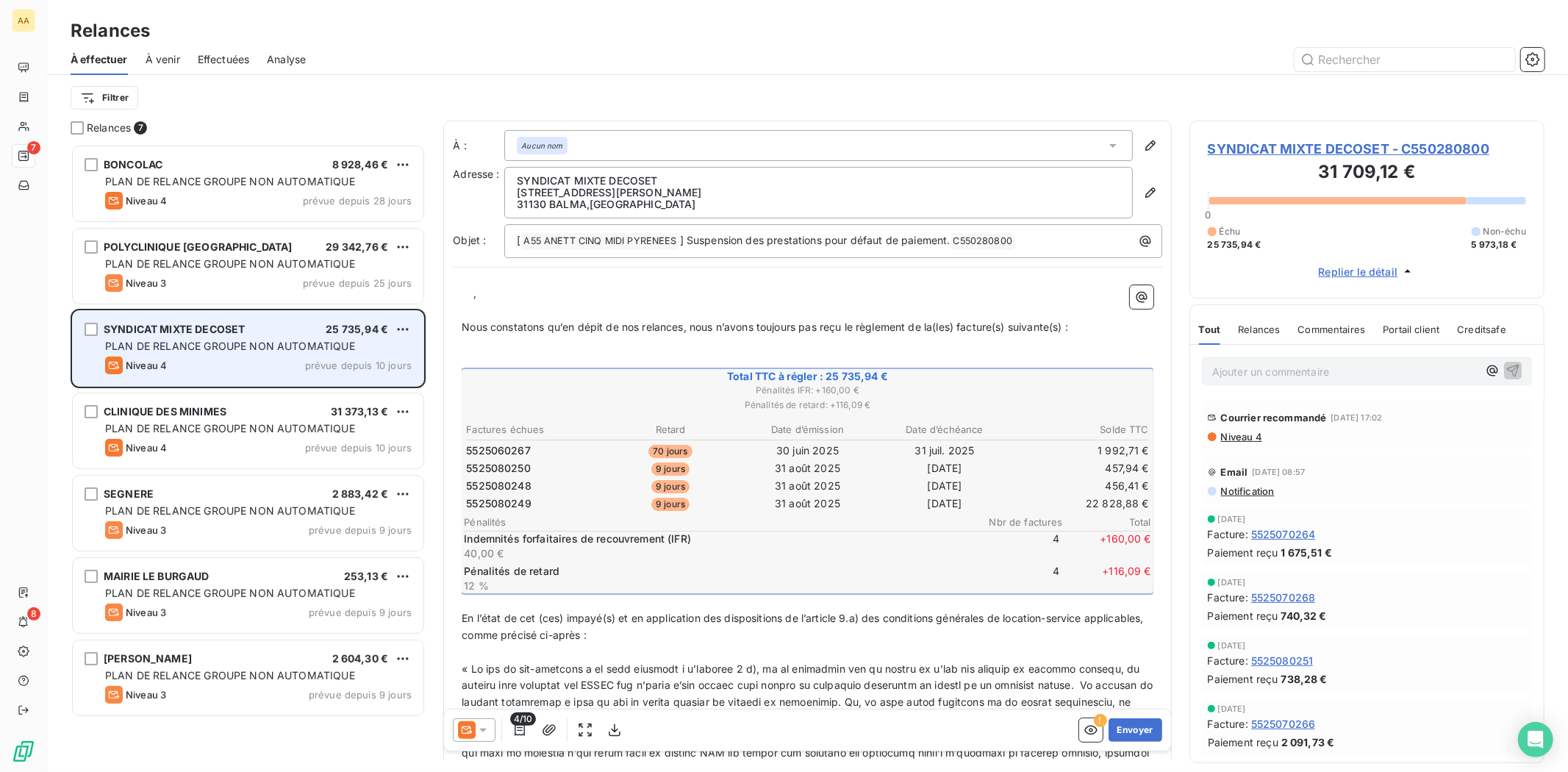
click at [208, 326] on span "SYNDICAT MIXTE DECOSET" at bounding box center [175, 329] width 141 height 12
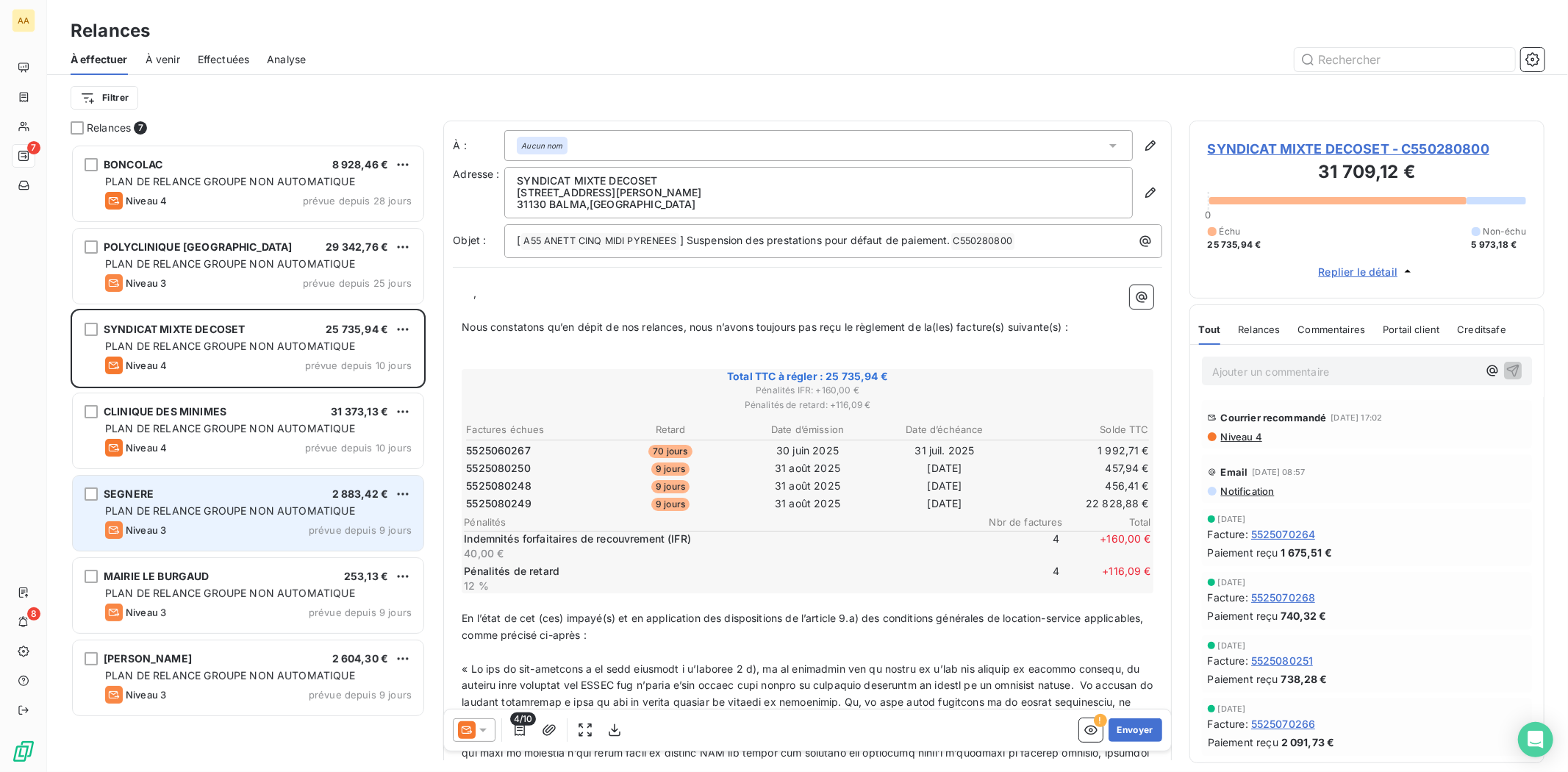
click at [273, 509] on span "PLAN DE RELANCE GROUPE NON AUTOMATIQUE" at bounding box center [229, 510] width 250 height 12
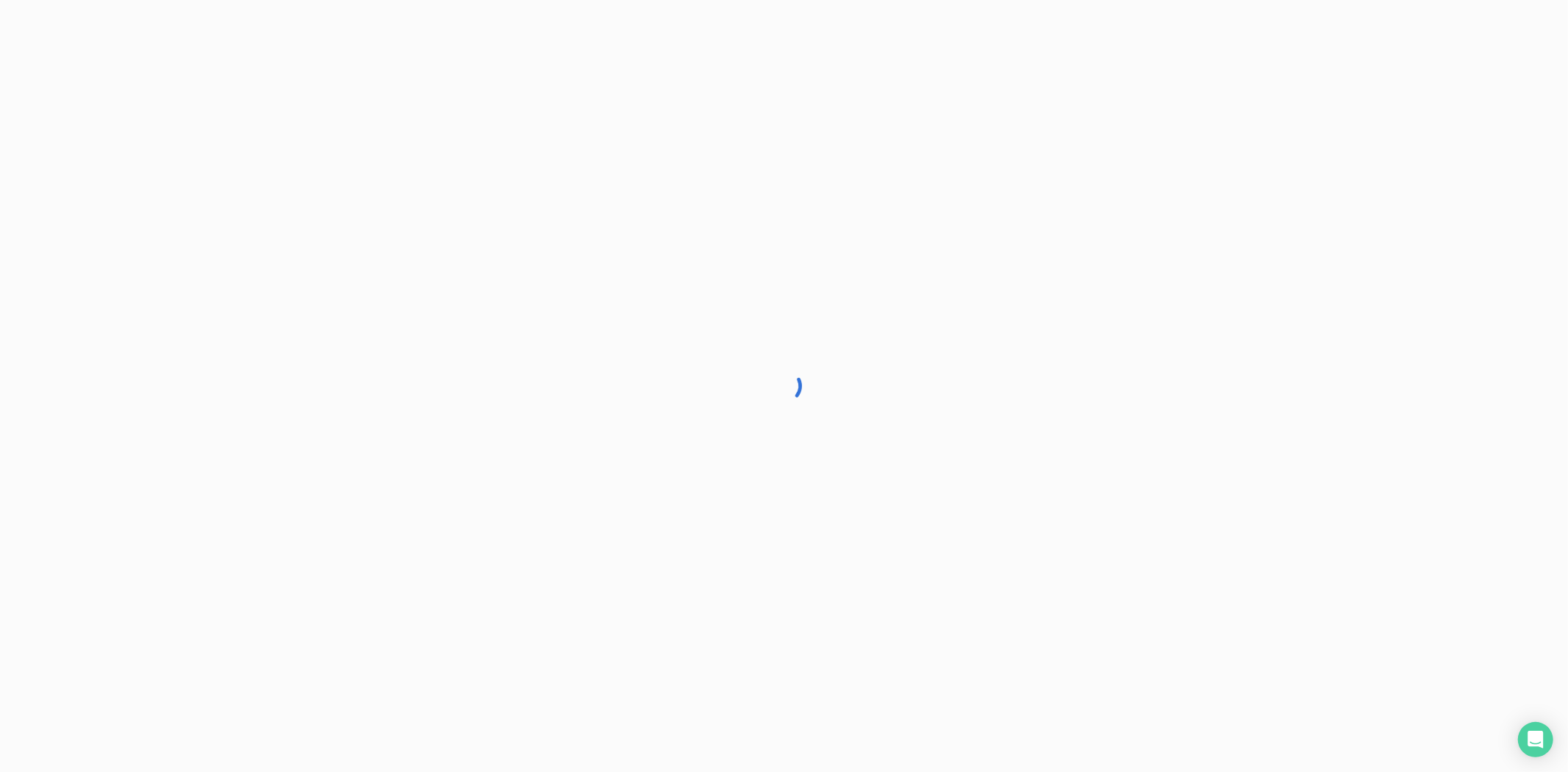
click at [273, 577] on div at bounding box center [784, 386] width 1568 height 772
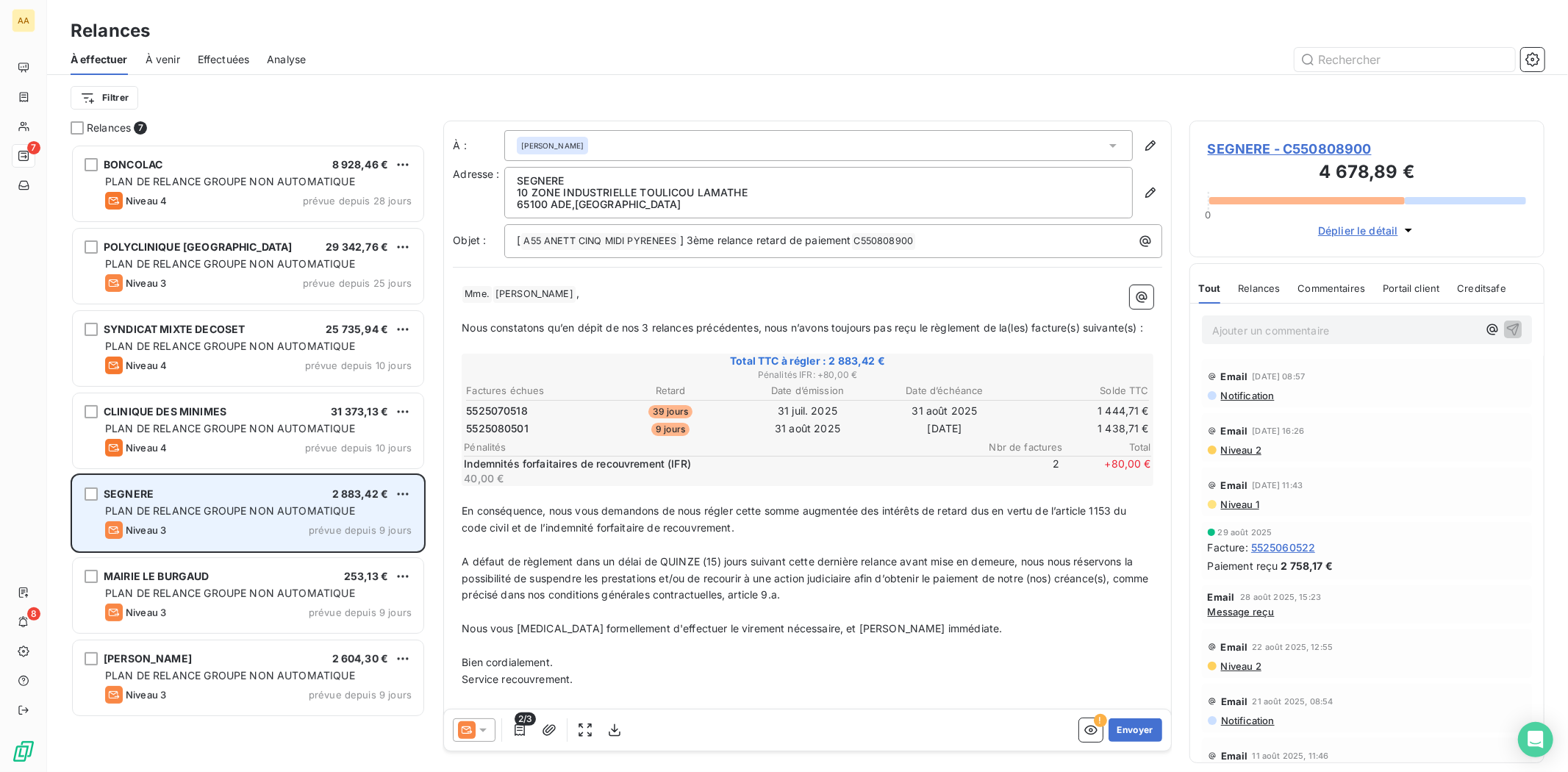
scroll to position [615, 342]
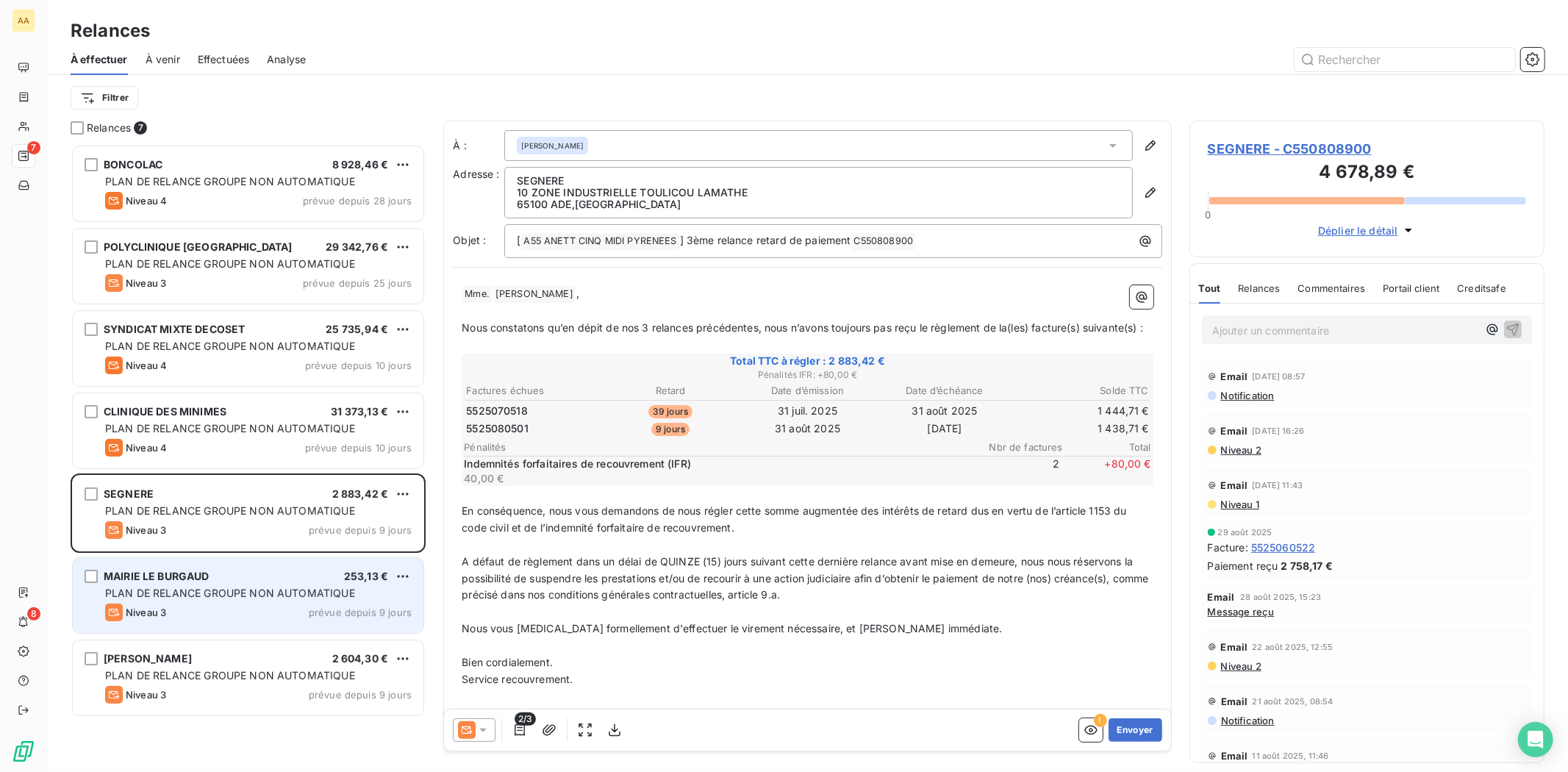
click at [276, 587] on span "PLAN DE RELANCE GROUPE NON AUTOMATIQUE" at bounding box center [229, 593] width 250 height 12
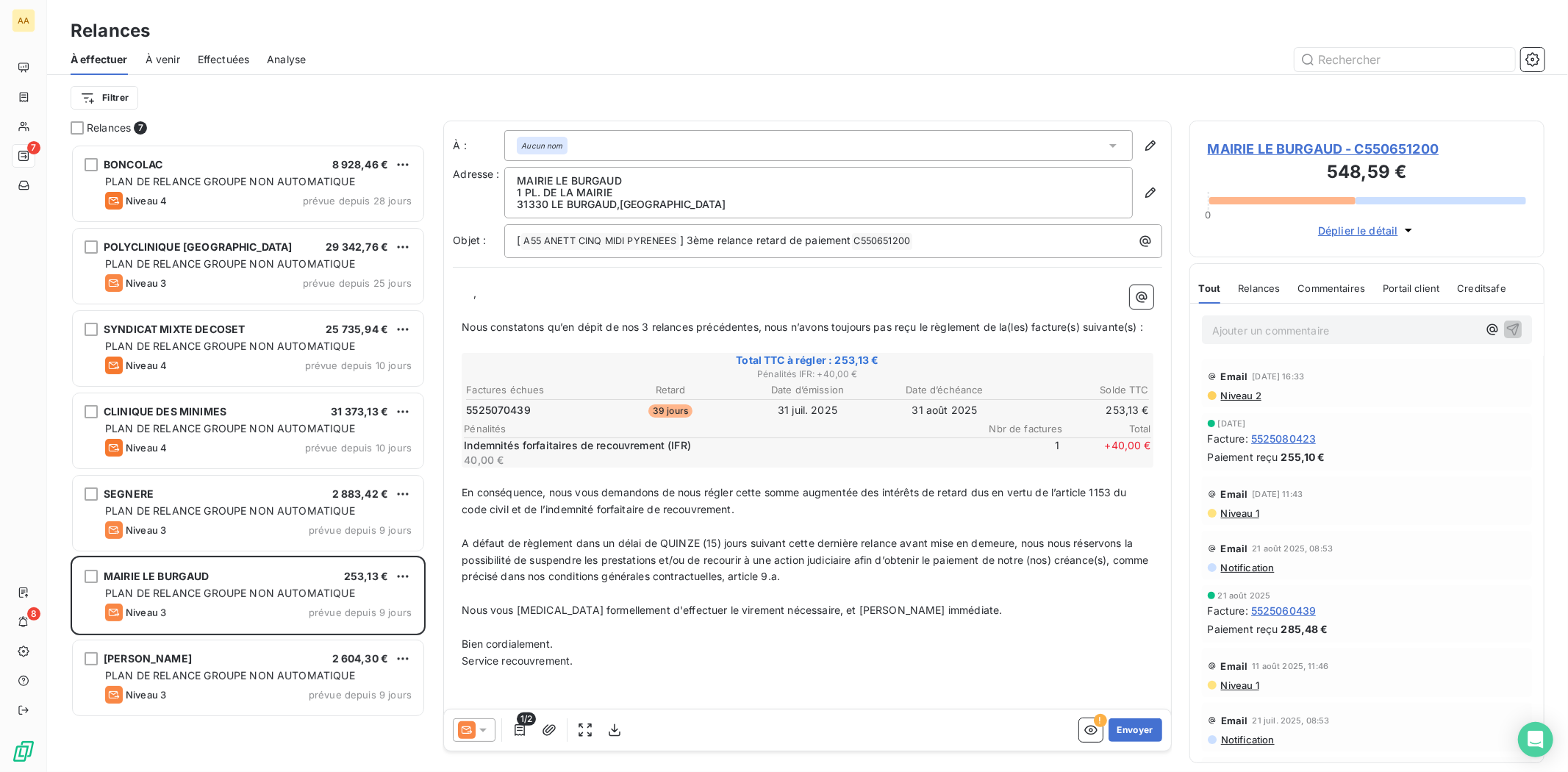
click at [478, 33] on div "Relances" at bounding box center [808, 30] width 1521 height 27
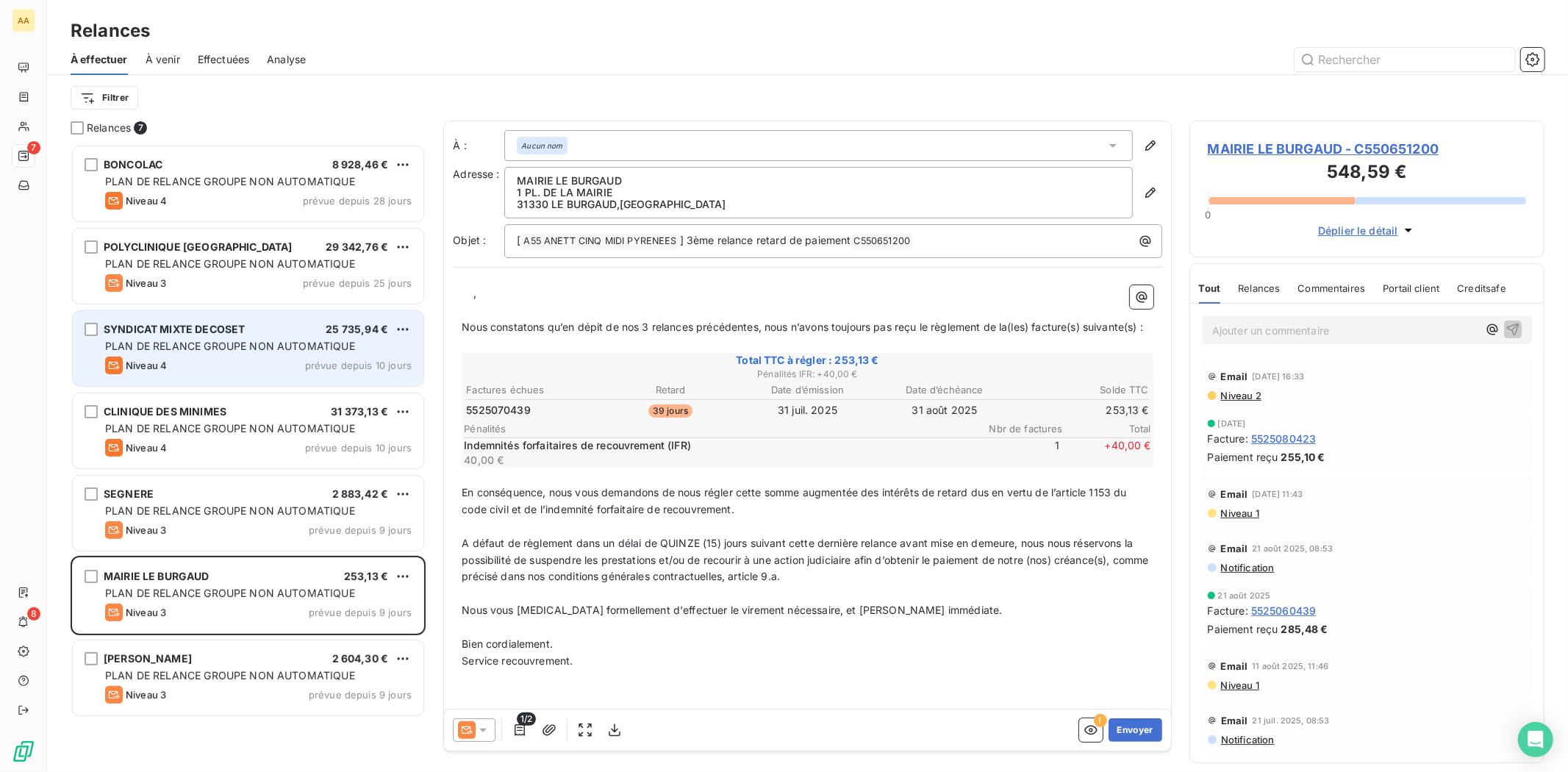
click at [202, 358] on div "Niveau 4 prévue depuis 10 jours" at bounding box center [258, 365] width 307 height 17
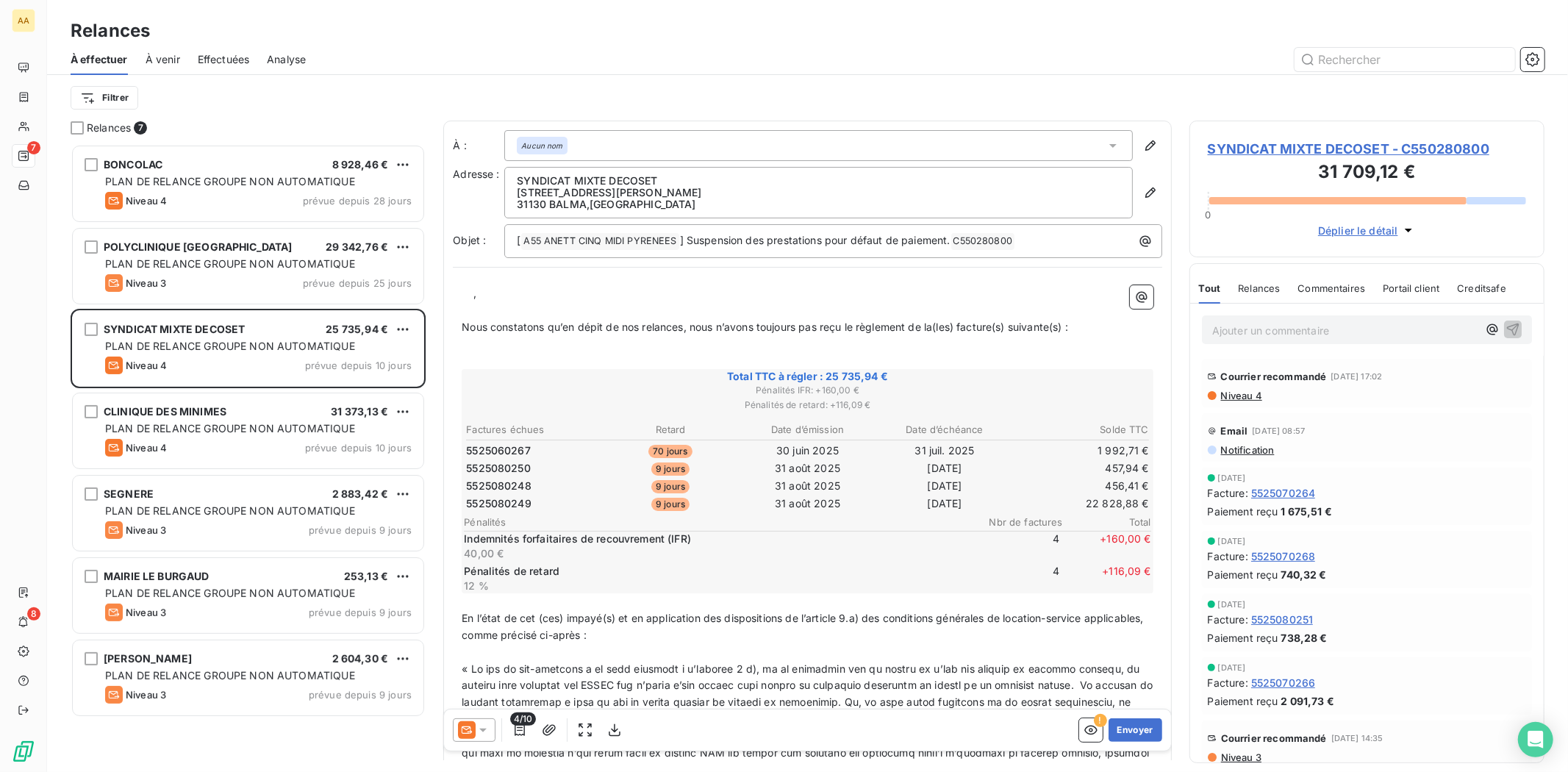
click at [951, 325] on span "Nous constatons qu’en dépit de nos relances, nous n’avons toujours pas reçu le …" at bounding box center [764, 326] width 606 height 12
